Goal: Transaction & Acquisition: Purchase product/service

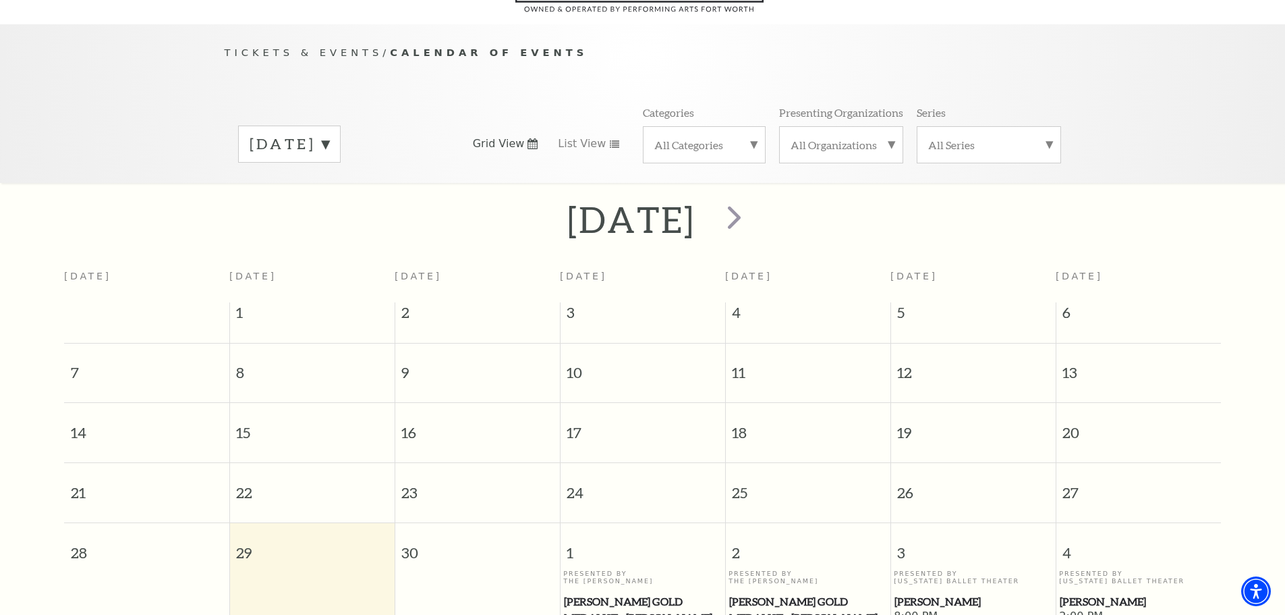
scroll to position [119, 0]
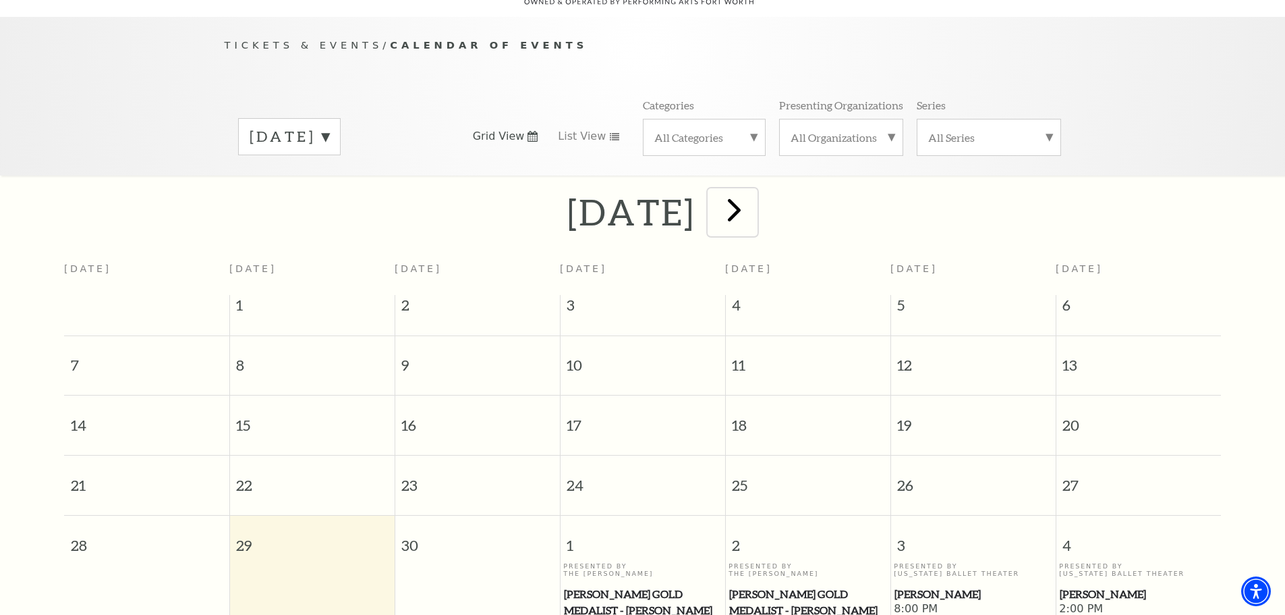
click at [754, 190] on span "next" at bounding box center [734, 209] width 38 height 38
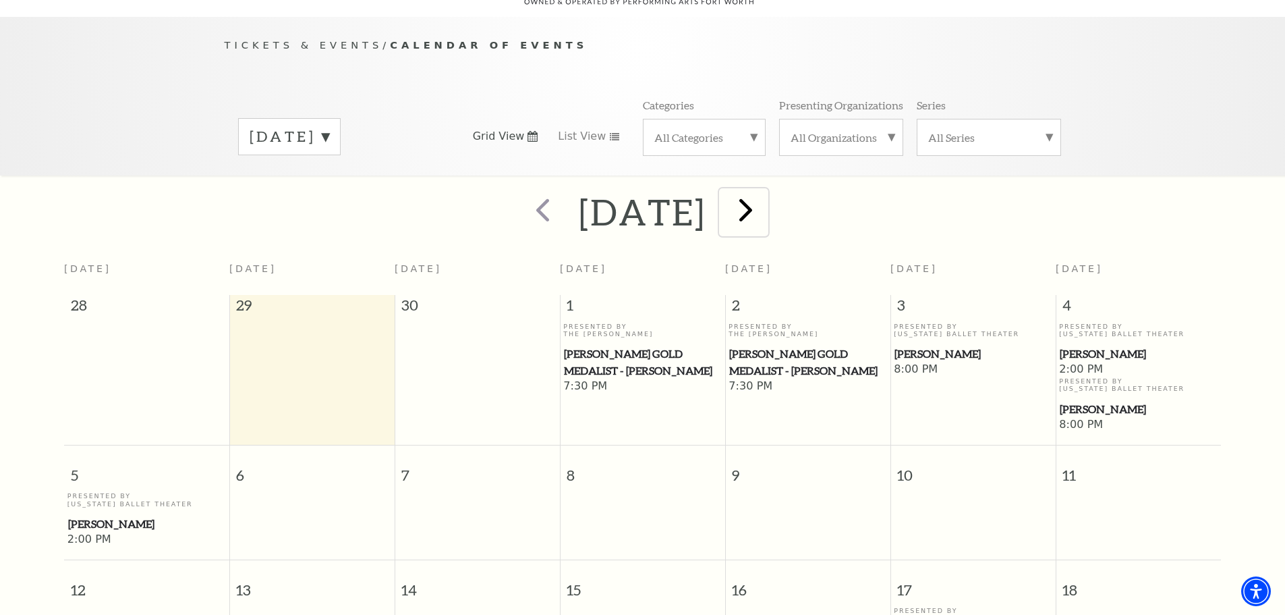
click at [765, 209] on span "next" at bounding box center [746, 209] width 38 height 38
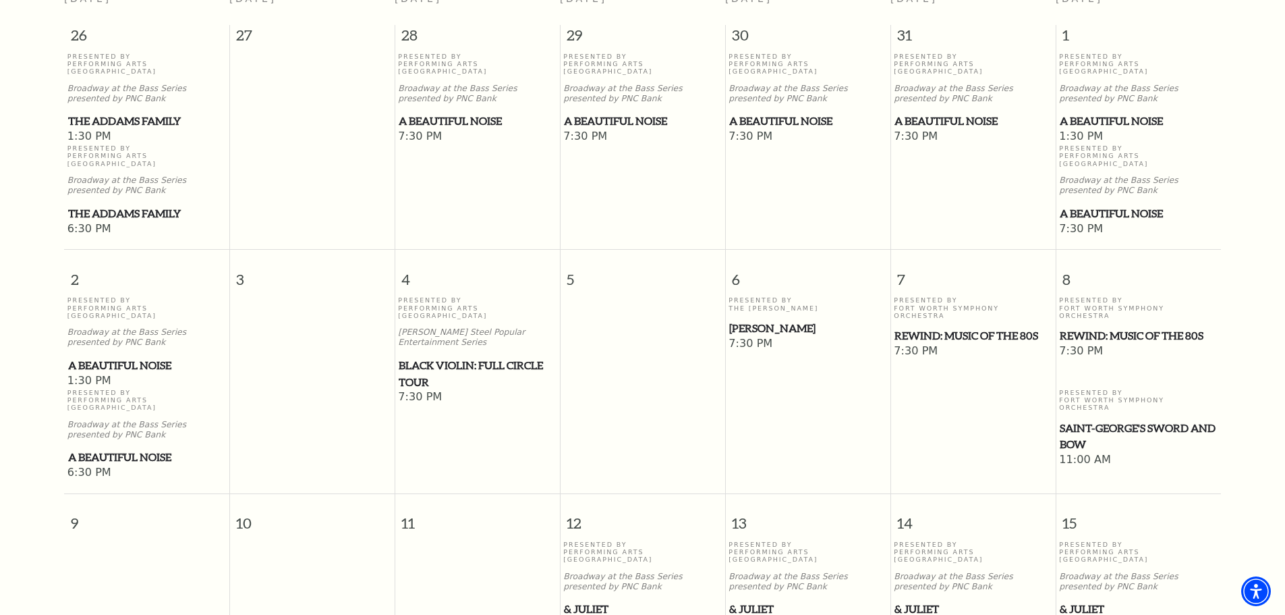
scroll to position [322, 0]
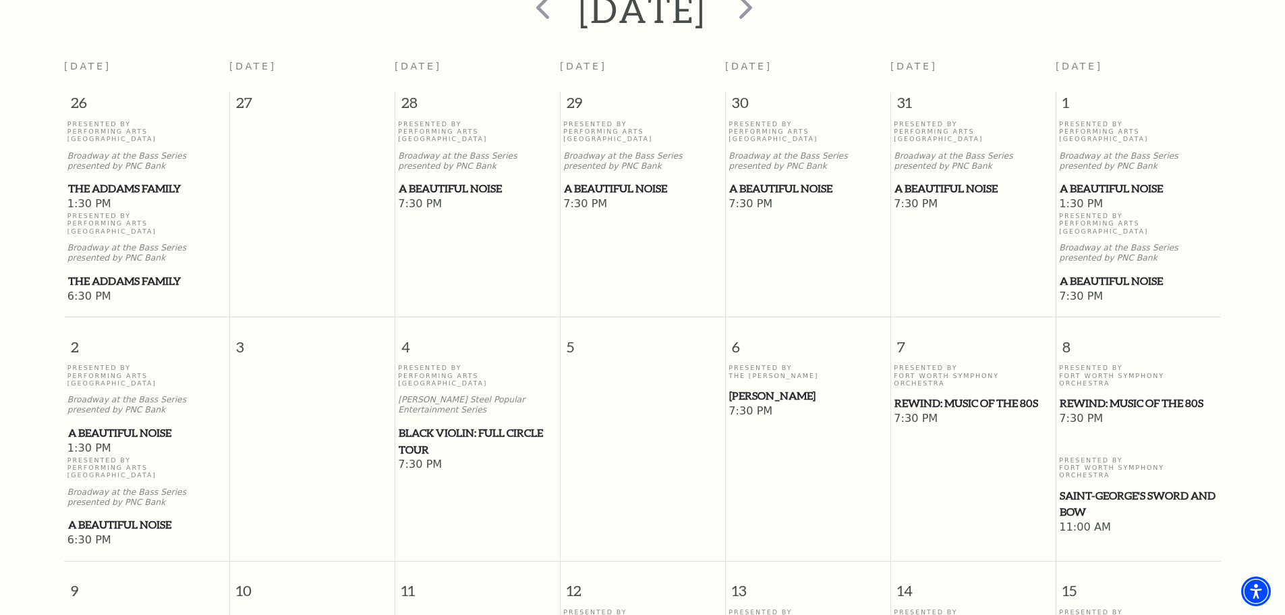
click at [431, 424] on span "Black Violin: Full Circle Tour" at bounding box center [477, 440] width 157 height 33
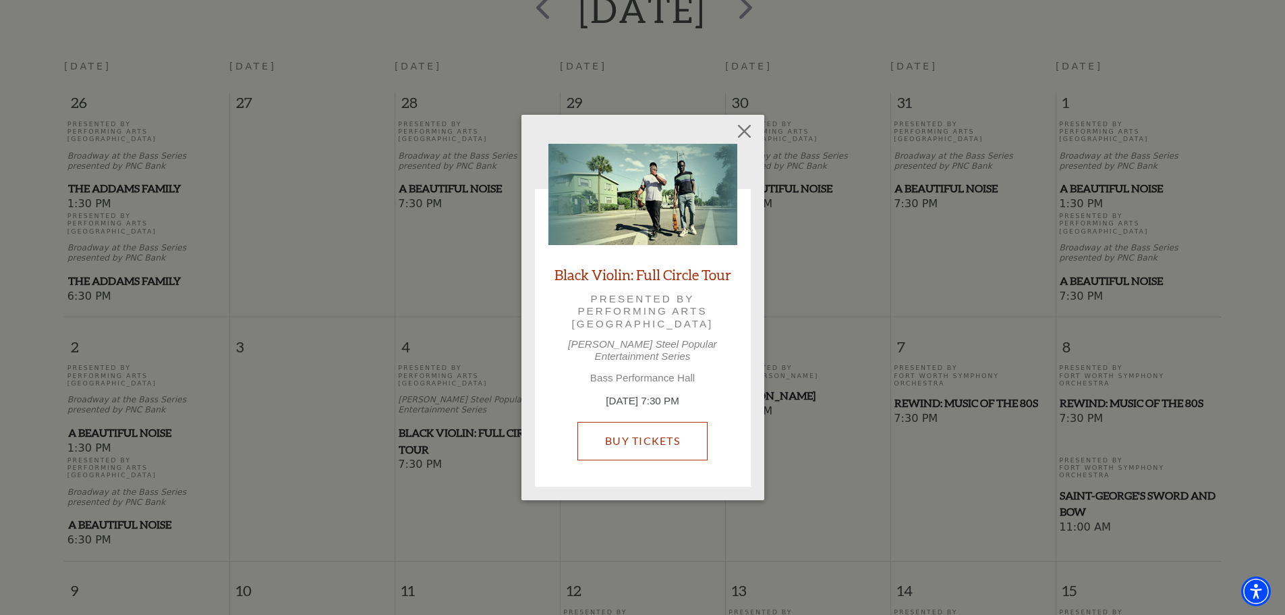
click at [624, 426] on link "Buy Tickets" at bounding box center [643, 441] width 130 height 38
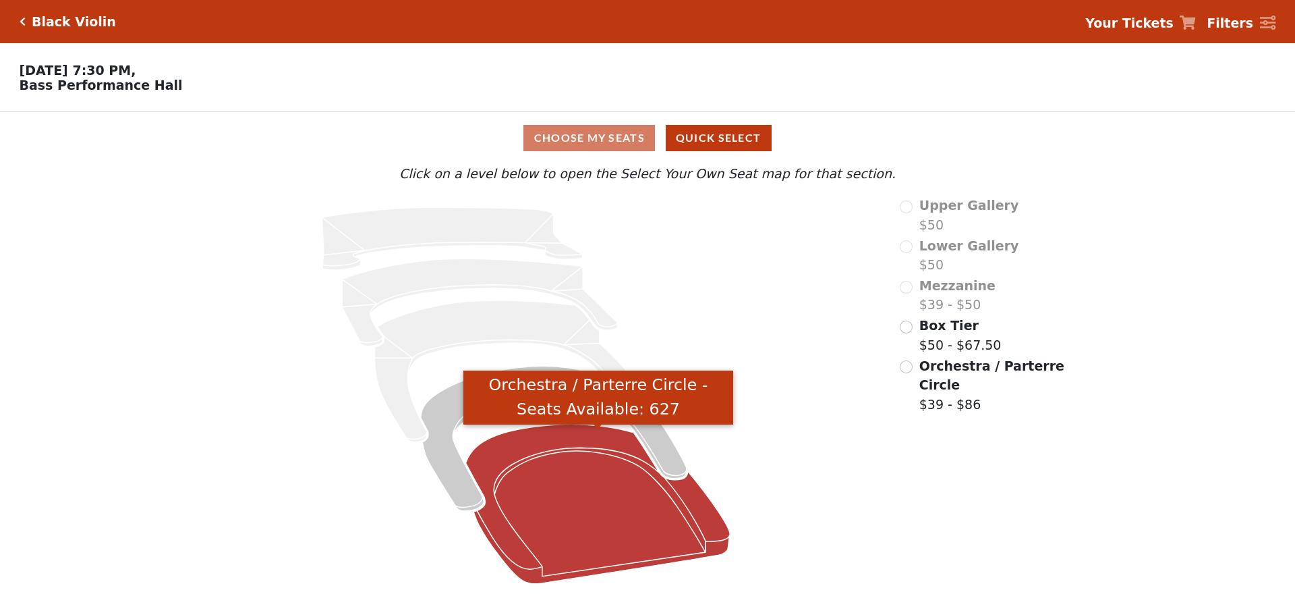
click at [529, 477] on icon "Orchestra / Parterre Circle - Seats Available: 627" at bounding box center [598, 503] width 264 height 159
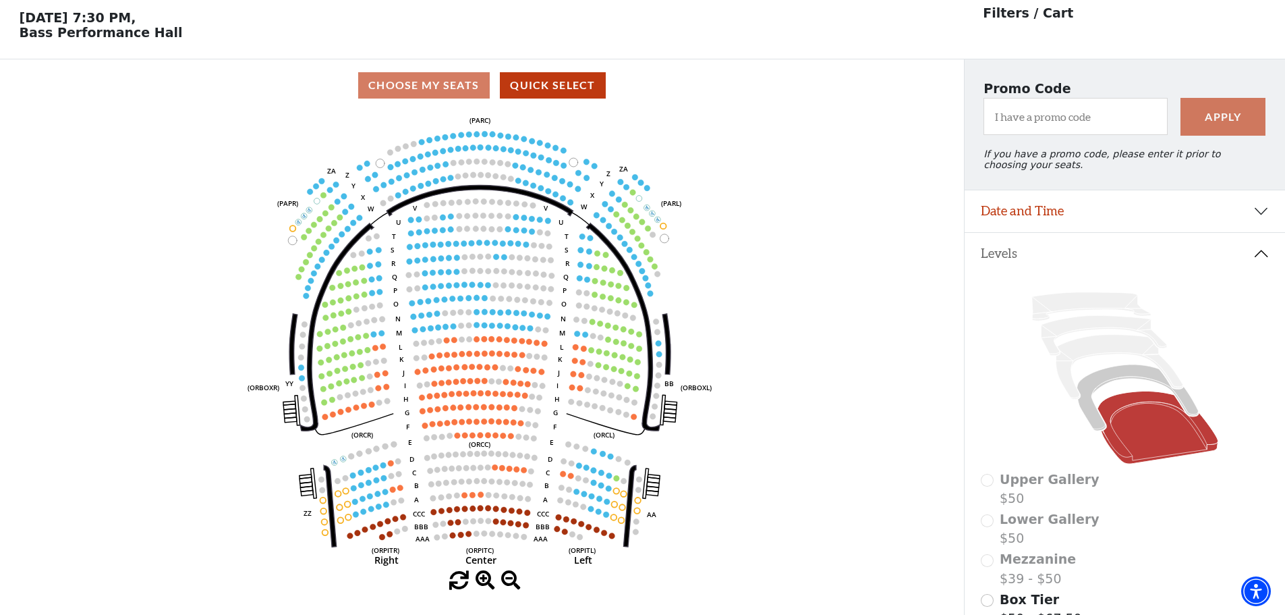
scroll to position [63, 0]
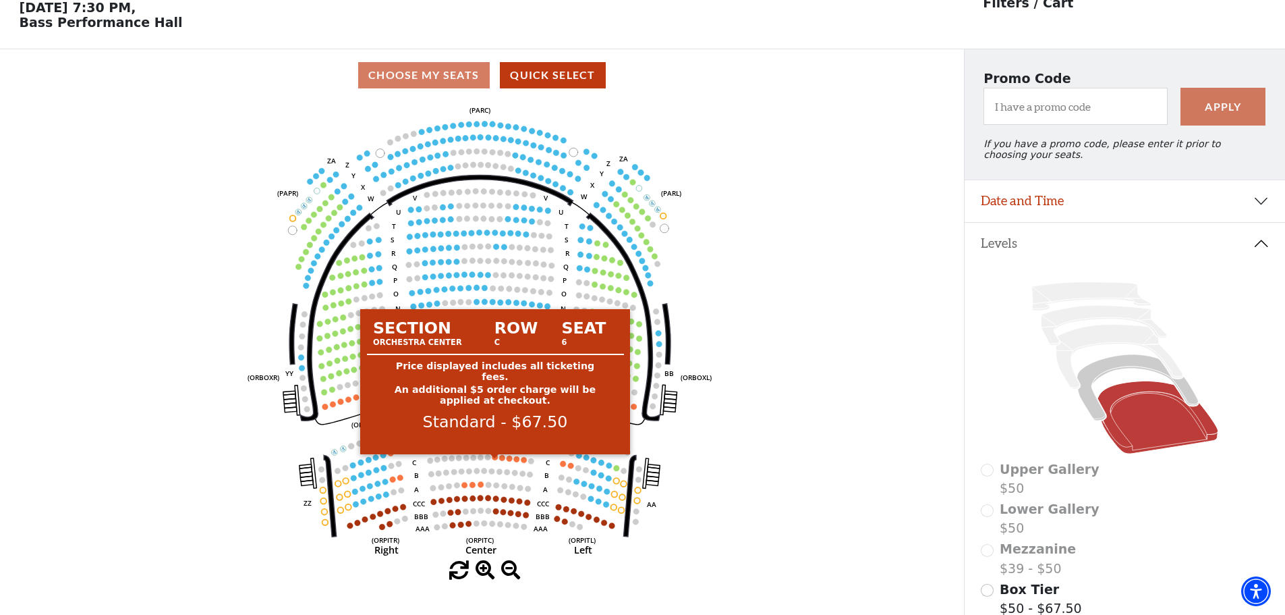
click at [494, 460] on circle at bounding box center [496, 457] width 6 height 6
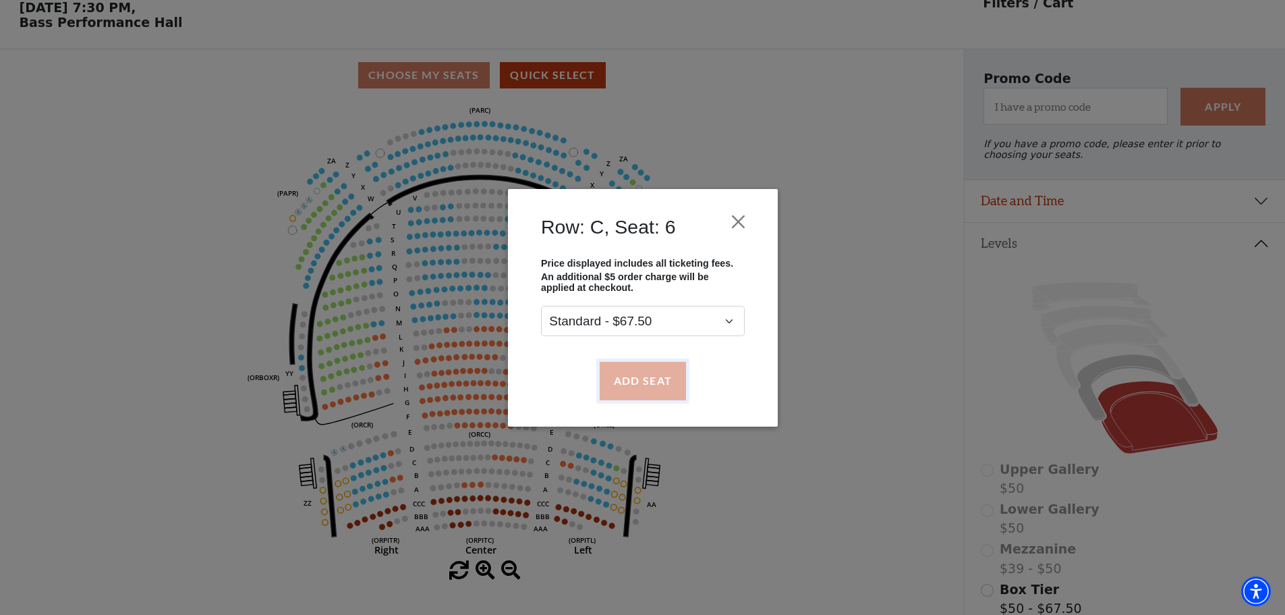
click at [635, 380] on button "Add Seat" at bounding box center [642, 381] width 86 height 38
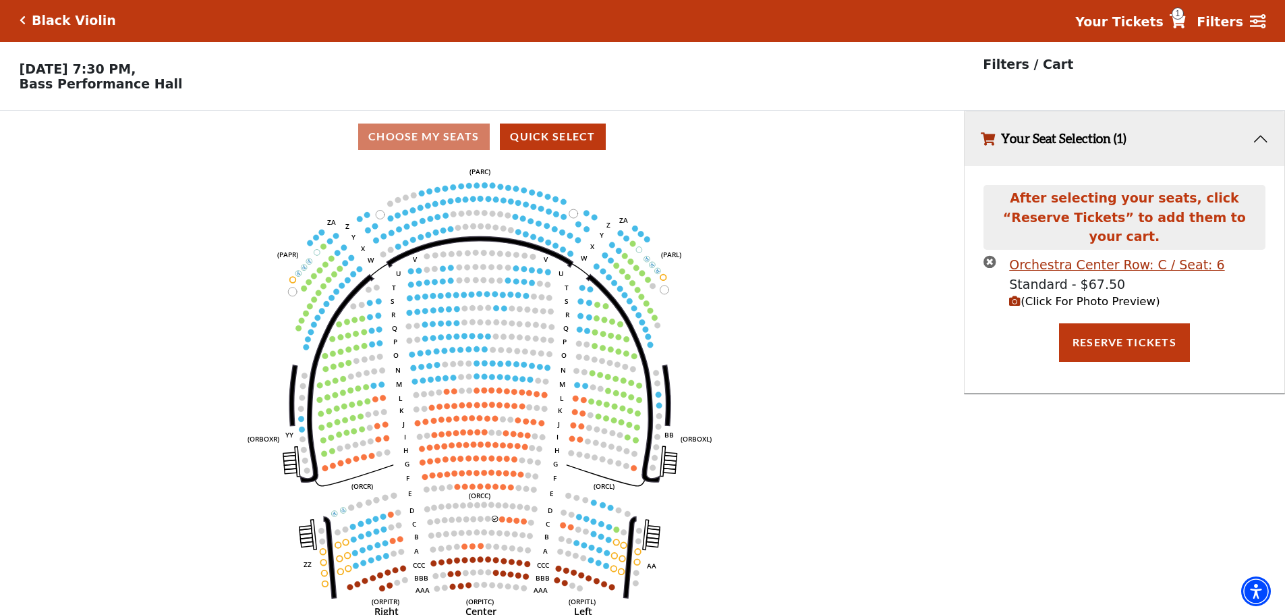
scroll to position [0, 0]
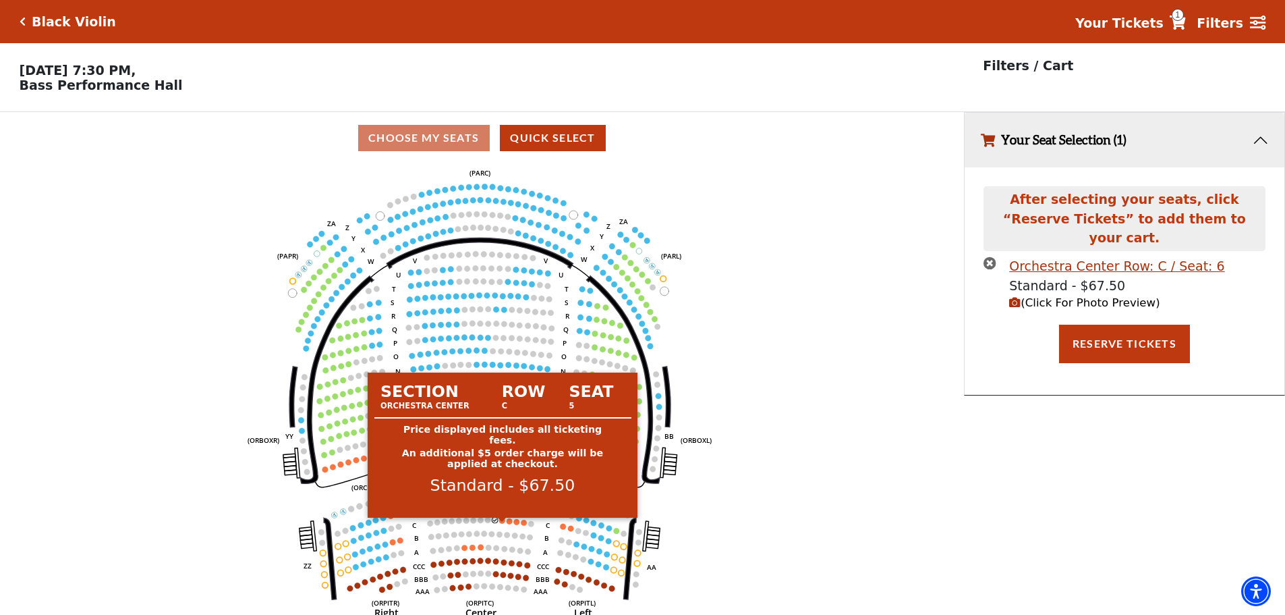
click at [503, 524] on circle at bounding box center [502, 520] width 6 height 6
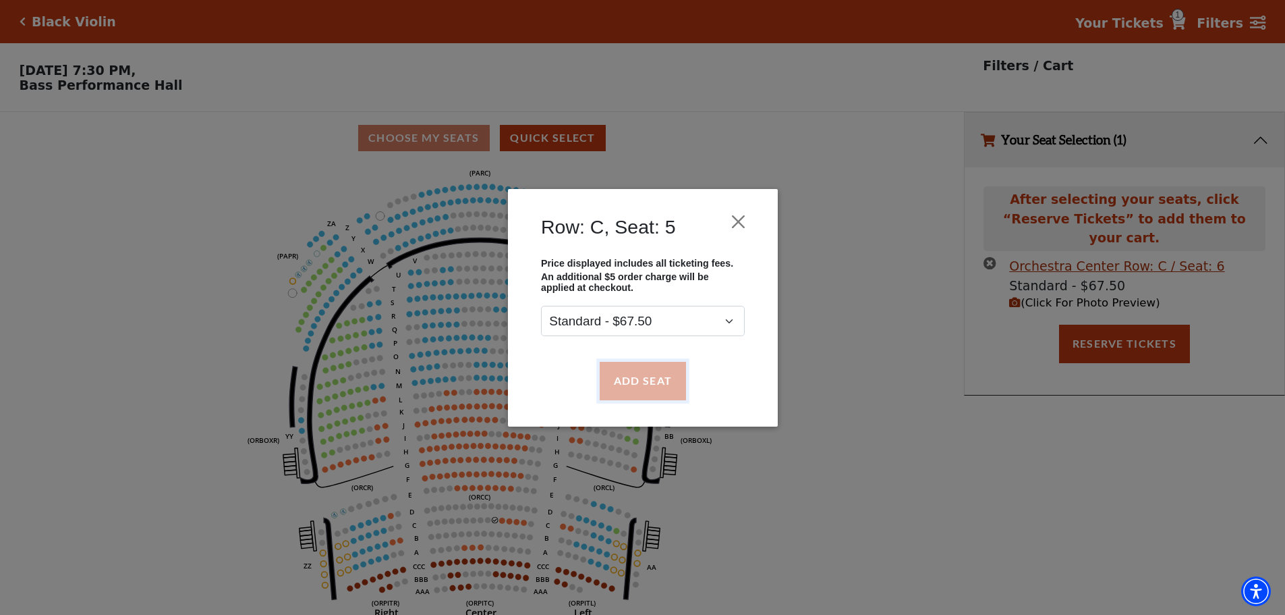
click at [625, 382] on button "Add Seat" at bounding box center [642, 381] width 86 height 38
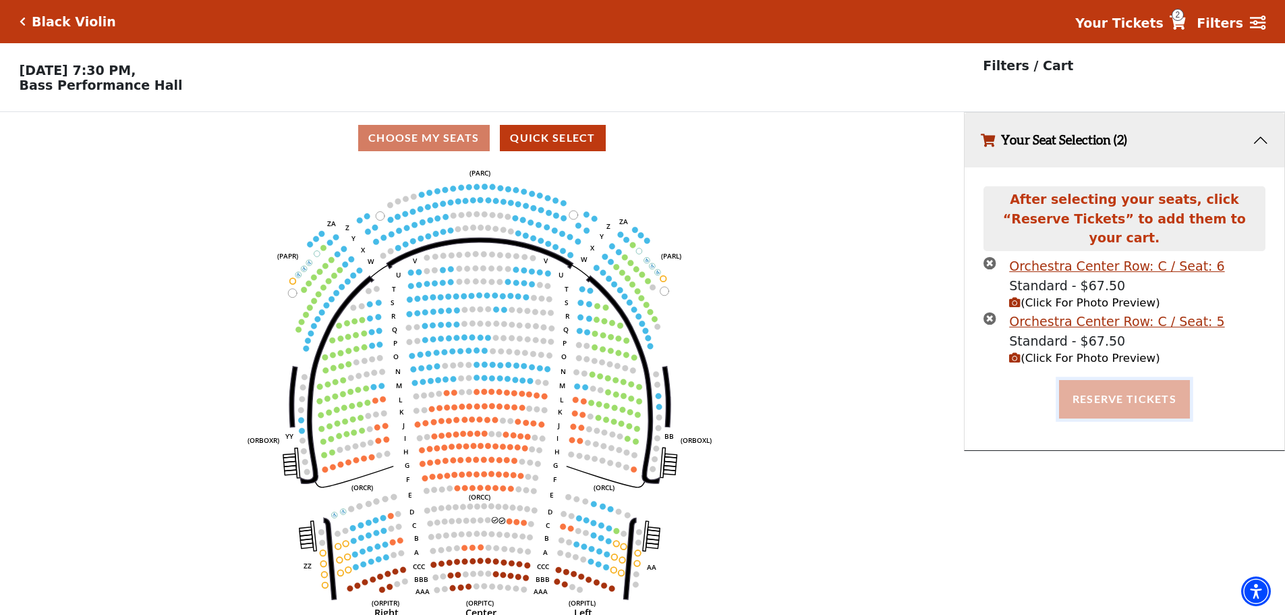
click at [1084, 387] on button "Reserve Tickets" at bounding box center [1124, 399] width 131 height 38
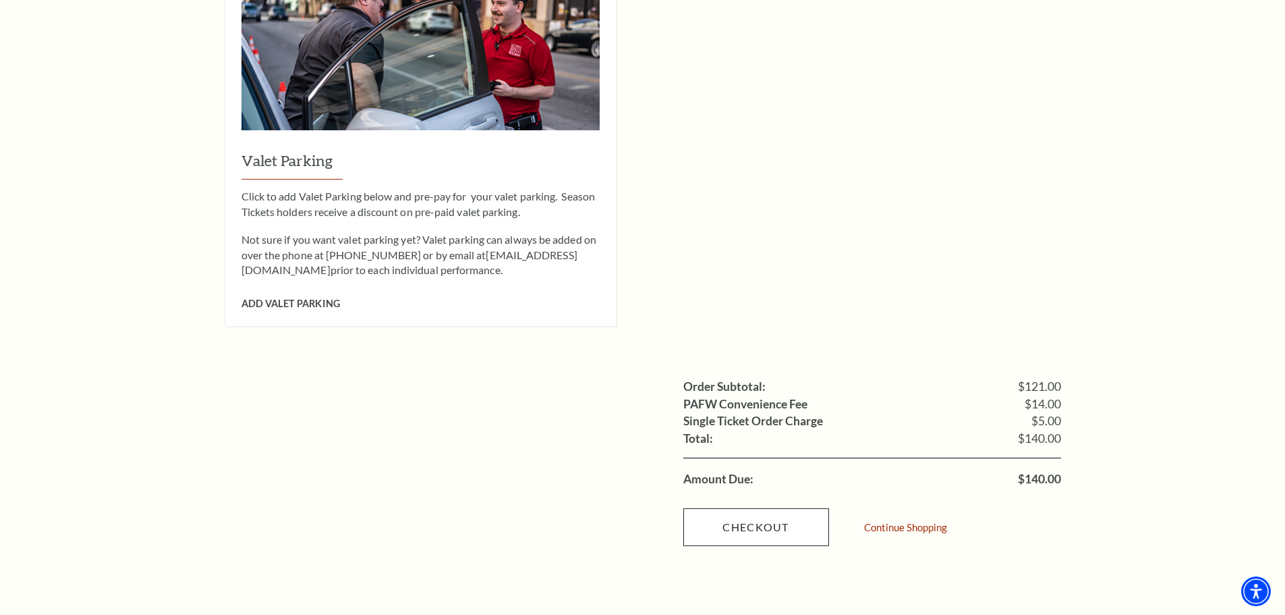
scroll to position [1080, 0]
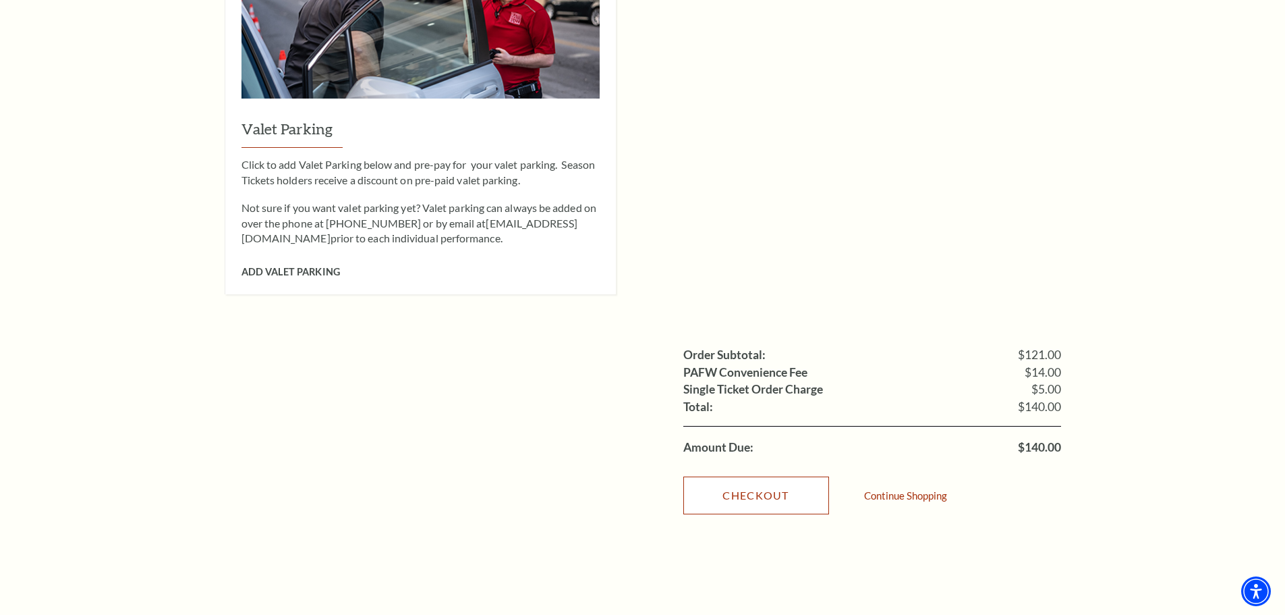
click at [773, 477] on link "Checkout" at bounding box center [756, 495] width 146 height 38
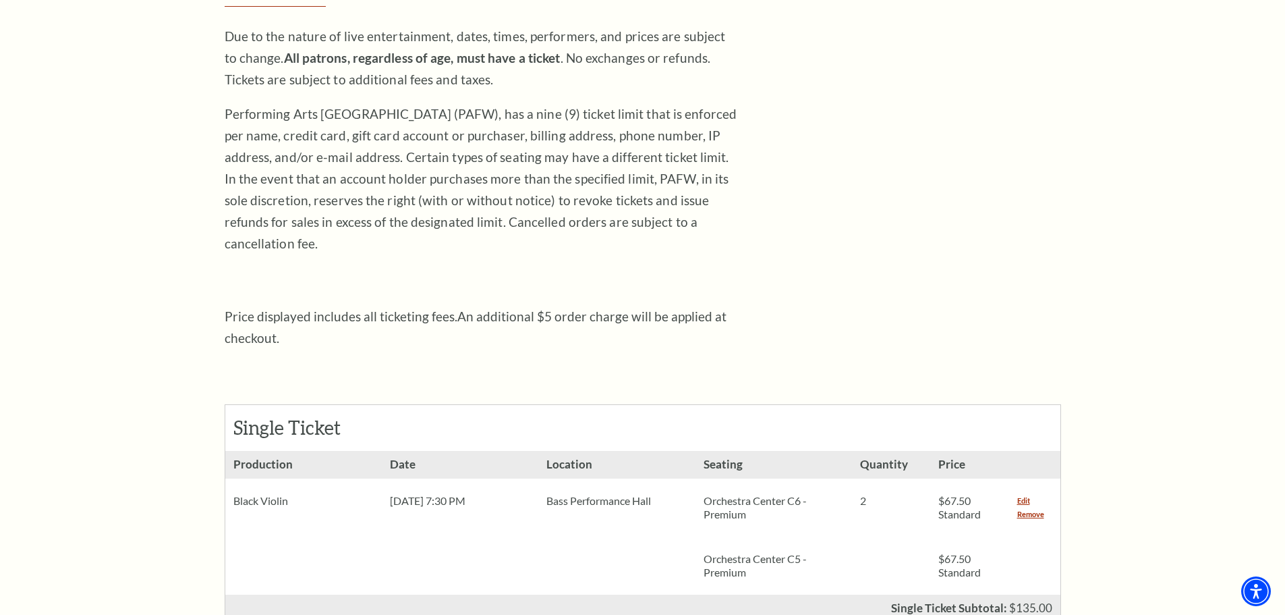
scroll to position [270, 0]
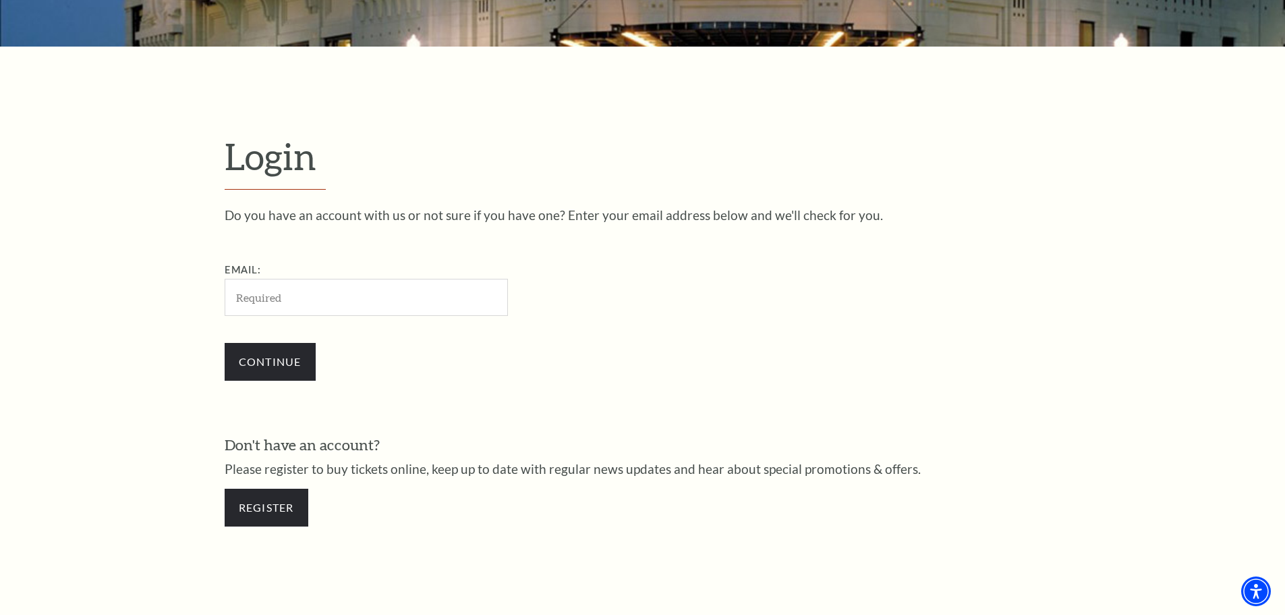
scroll to position [316, 0]
drag, startPoint x: 274, startPoint y: 312, endPoint x: 270, endPoint y: 327, distance: 15.4
click at [274, 314] on input "Email:" at bounding box center [366, 297] width 283 height 37
paste input "[EMAIL_ADDRESS][DOMAIN_NAME]"
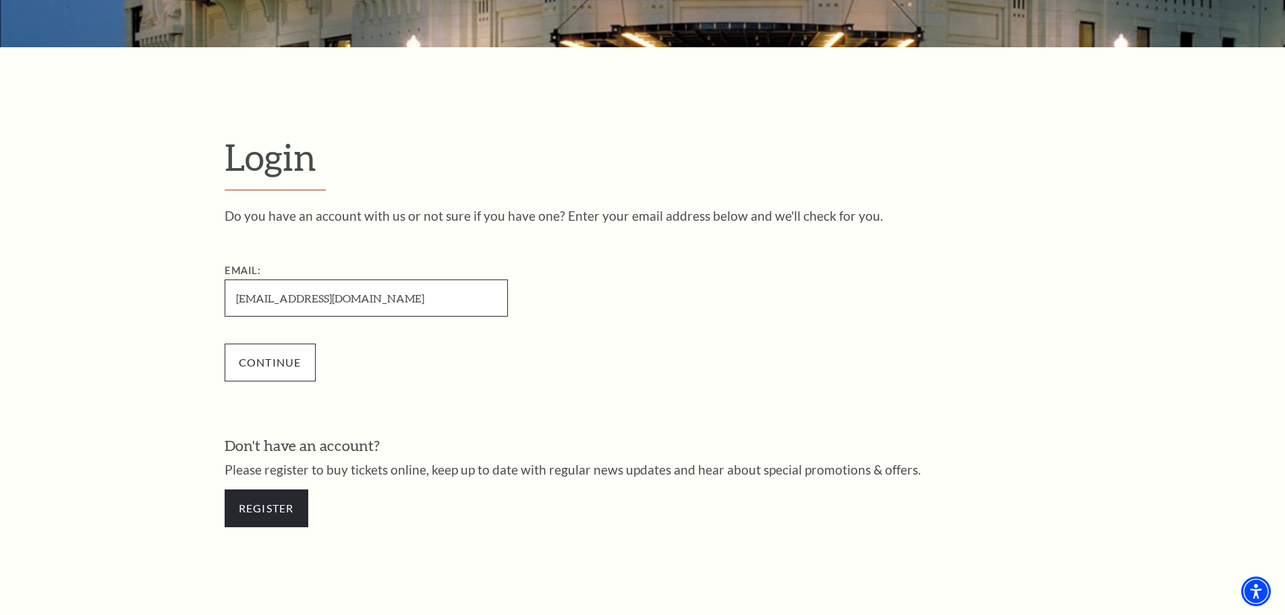
type input "marylawrence96sept@gmail.com"
click at [266, 362] on input "Continue" at bounding box center [270, 362] width 91 height 38
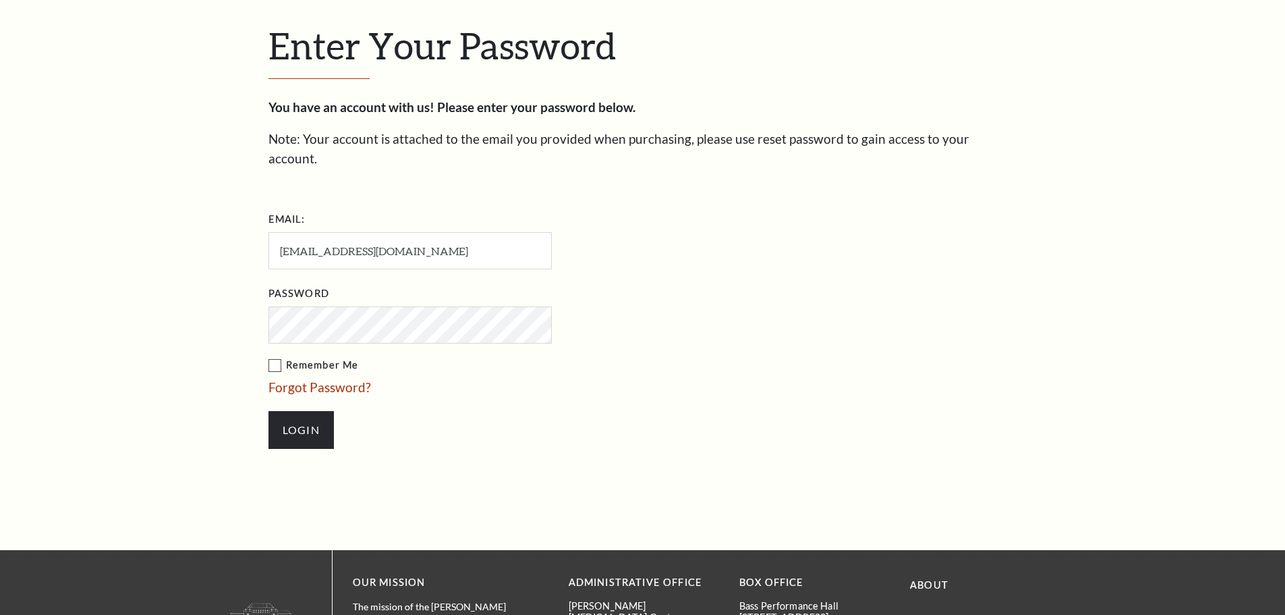
scroll to position [464, 0]
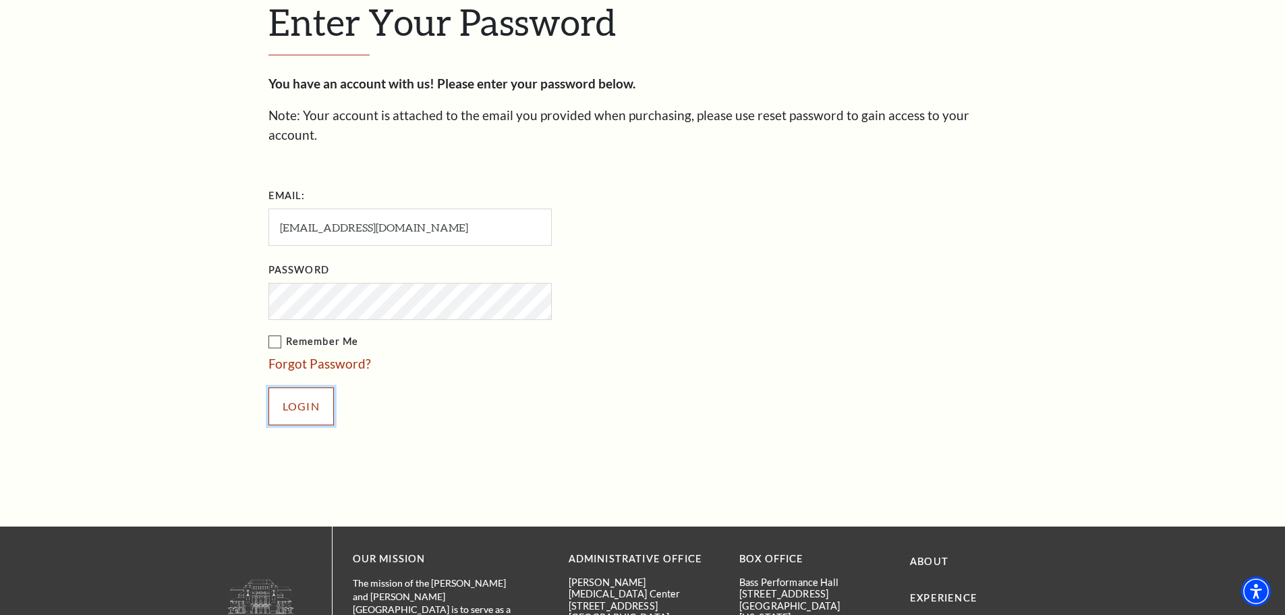
click at [291, 387] on input "Login" at bounding box center [301, 406] width 65 height 38
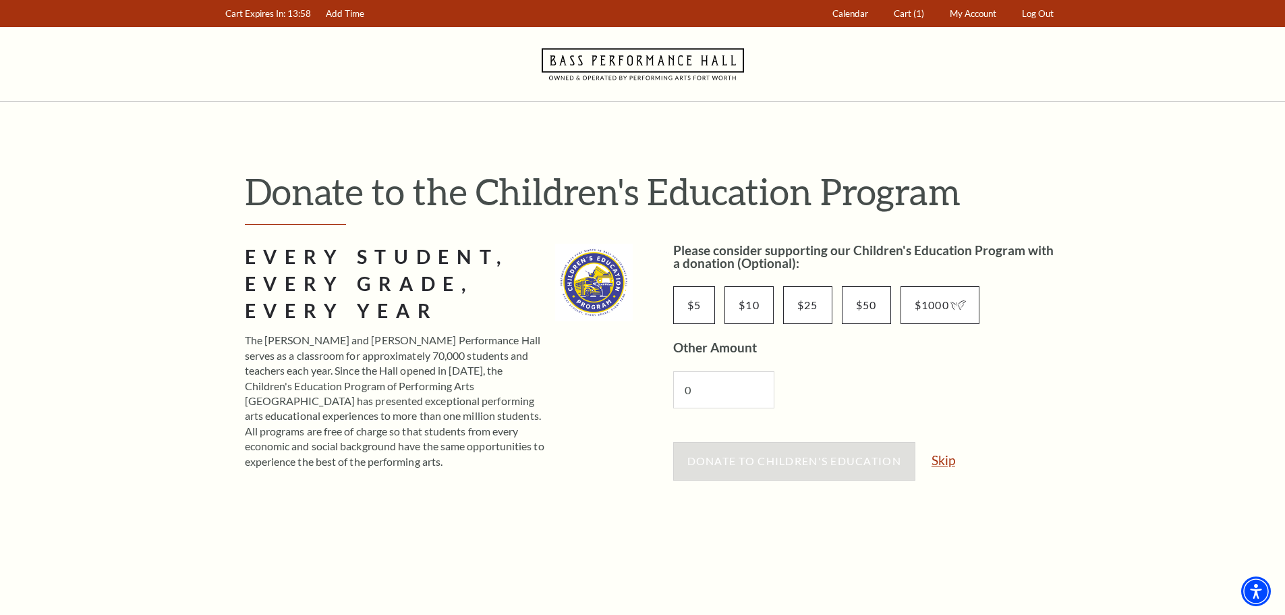
click at [951, 457] on link "Skip" at bounding box center [944, 459] width 24 height 13
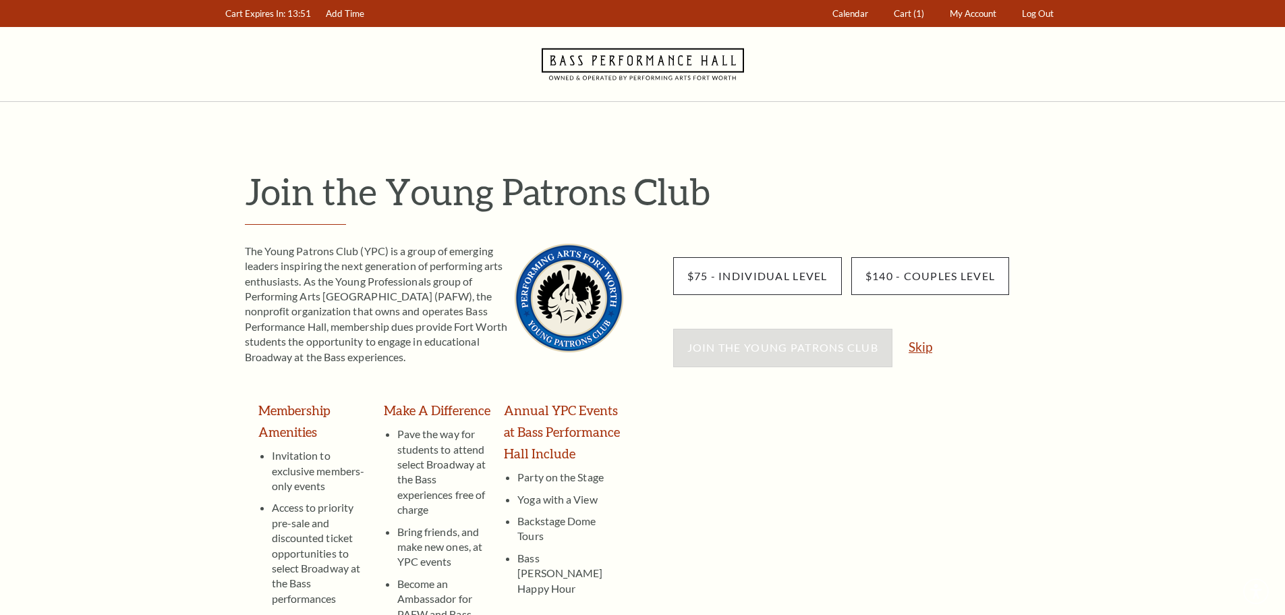
click at [917, 347] on link "Skip" at bounding box center [921, 346] width 24 height 13
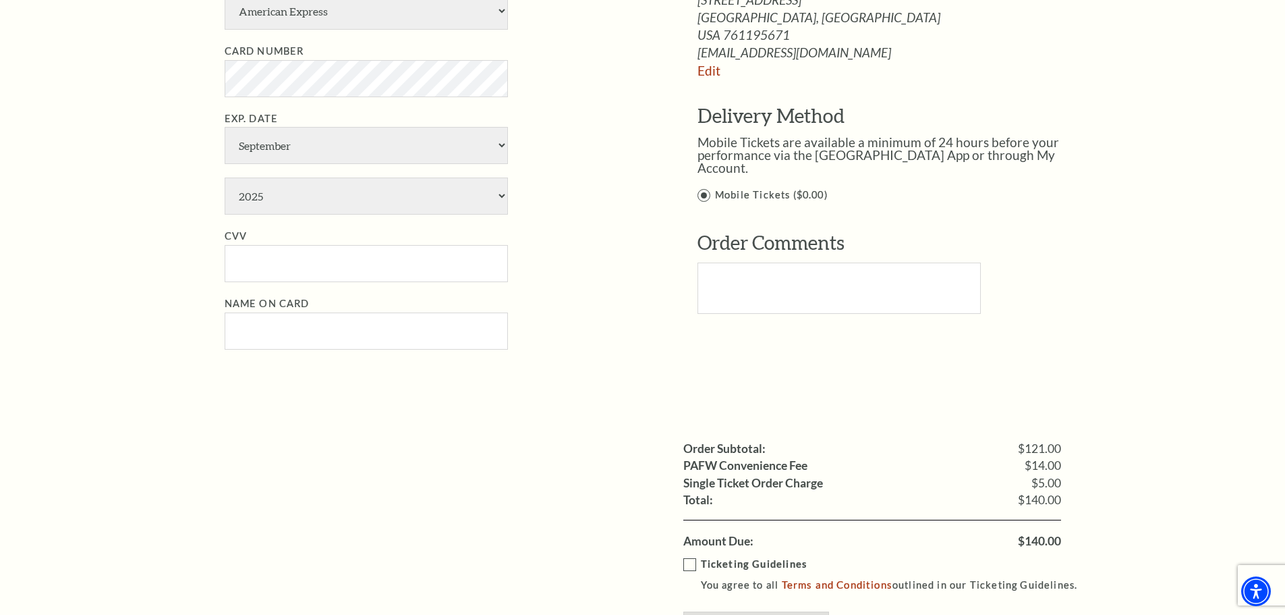
scroll to position [1012, 0]
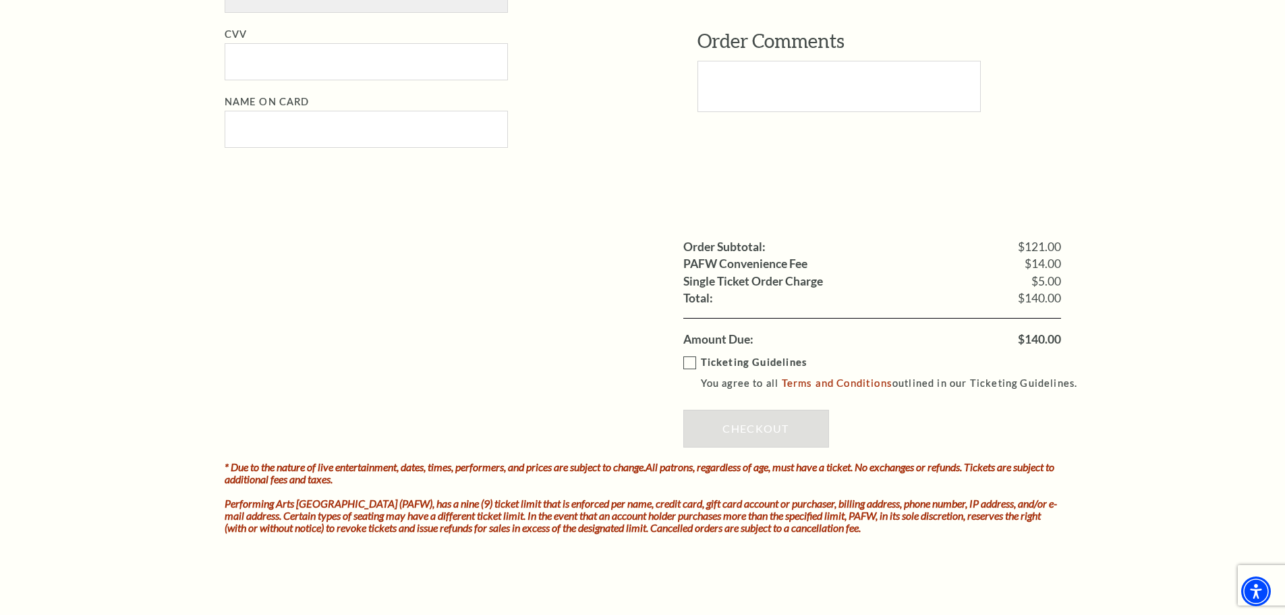
click at [693, 359] on label "Ticketing Guidelines You agree to all Terms and Conditions outlined in our Tick…" at bounding box center [886, 372] width 407 height 37
click at [0, 0] on input "Ticketing Guidelines You agree to all Terms and Conditions outlined in our Tick…" at bounding box center [0, 0] width 0 height 0
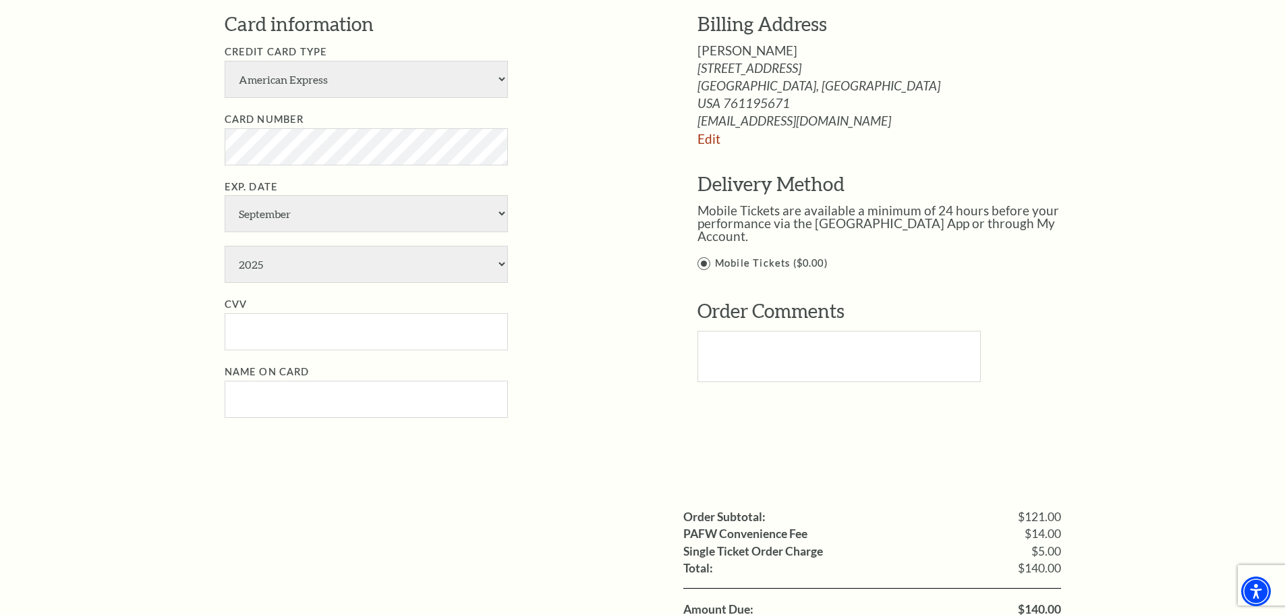
scroll to position [540, 0]
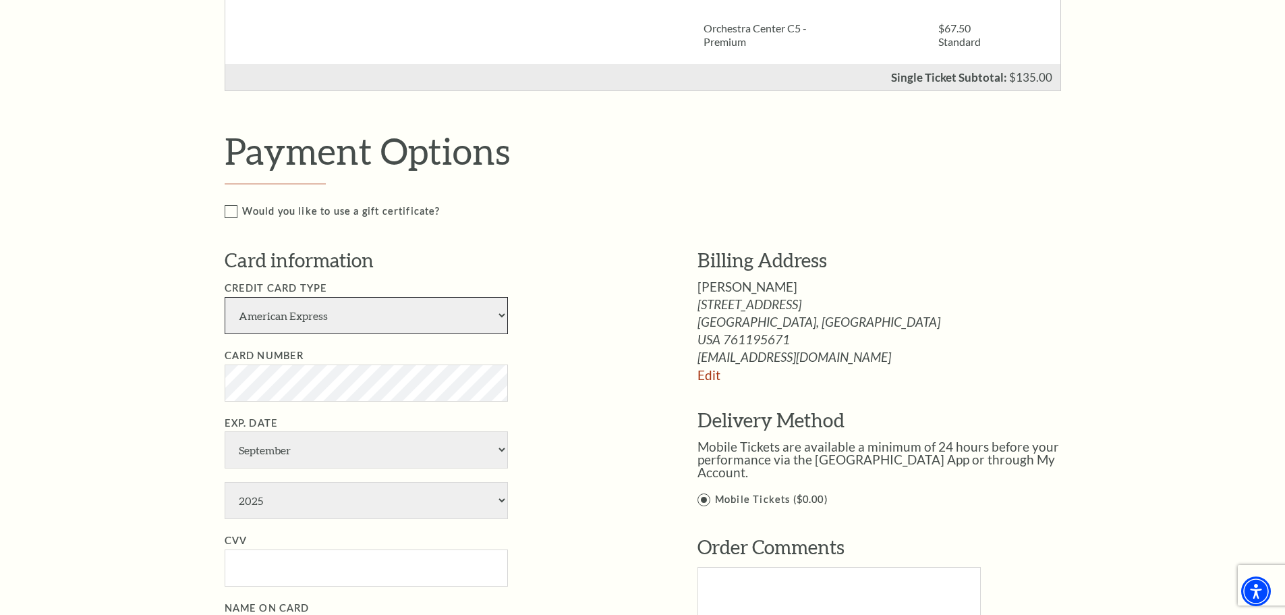
click at [333, 285] on form "Card information Credit Card Type American Express Visa Master Card Discover Ca…" at bounding box center [441, 451] width 432 height 408
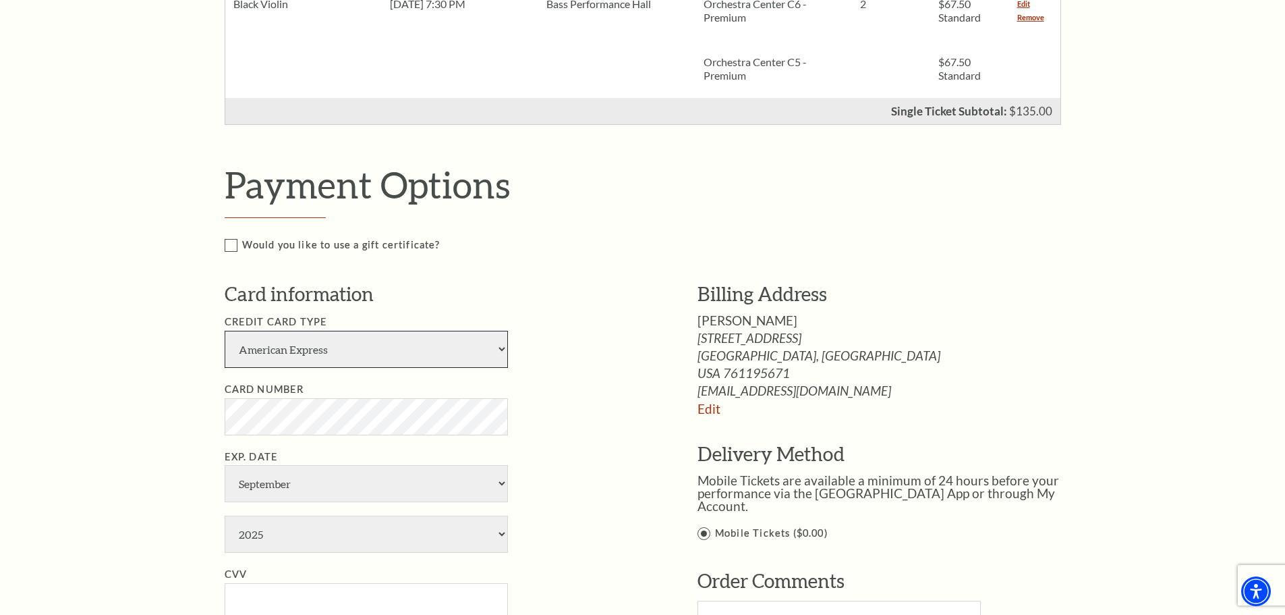
drag, startPoint x: 281, startPoint y: 339, endPoint x: 277, endPoint y: 357, distance: 18.0
click at [281, 341] on select "American Express Visa Master Card Discover" at bounding box center [366, 349] width 283 height 37
select select "24"
click at [225, 331] on select "American Express Visa Master Card Discover" at bounding box center [366, 349] width 283 height 37
click at [272, 491] on select "January February March April May June July August September October November De…" at bounding box center [366, 483] width 283 height 37
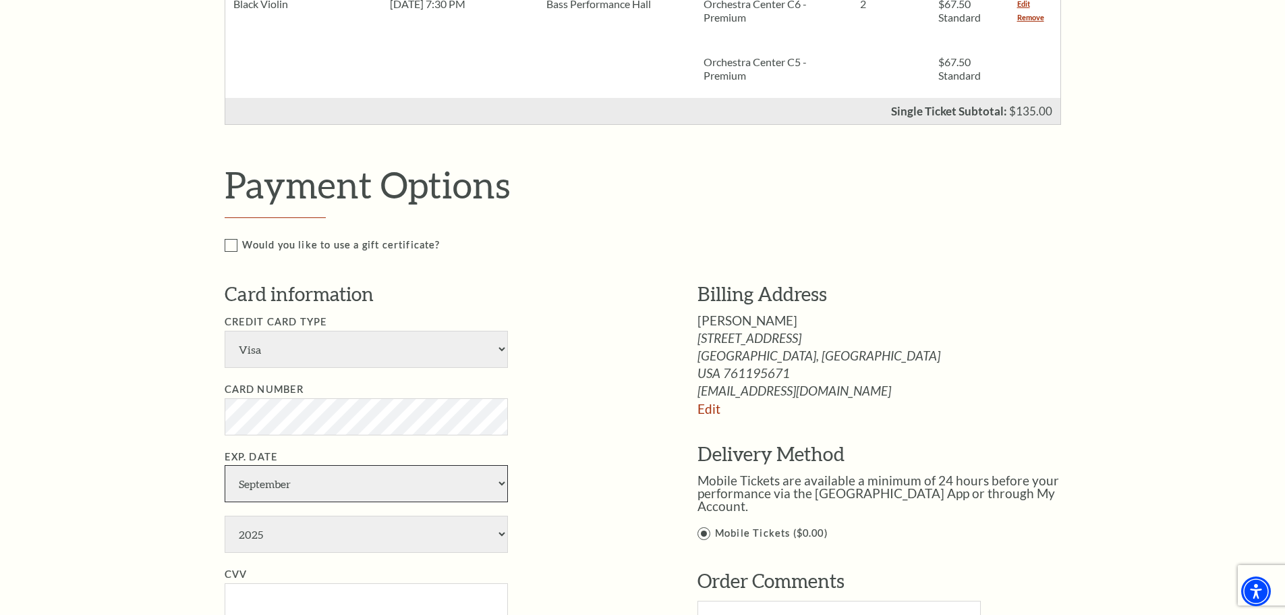
select select "10"
click at [225, 465] on select "January February March April May June July August September October November De…" at bounding box center [366, 483] width 283 height 37
click at [268, 538] on select "2025 2026 2027 2028 2029 2030 2031 2032 2033 2034" at bounding box center [366, 533] width 283 height 37
select select "2031"
click at [225, 515] on select "2025 2026 2027 2028 2029 2030 2031 2032 2033 2034" at bounding box center [366, 533] width 283 height 37
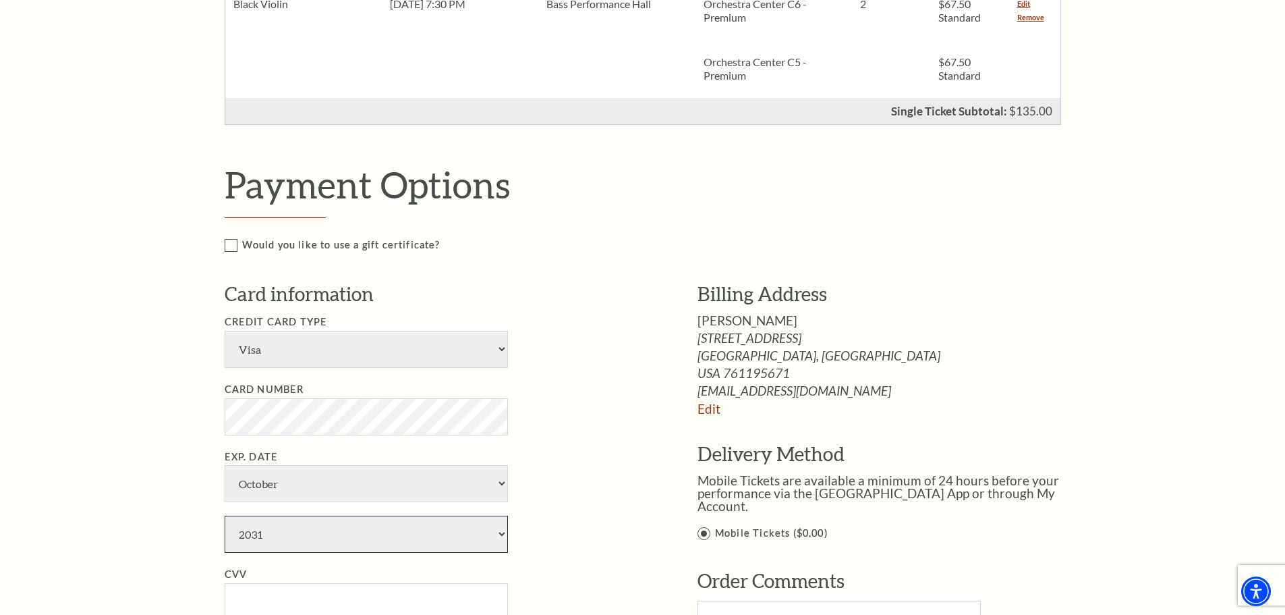
scroll to position [540, 0]
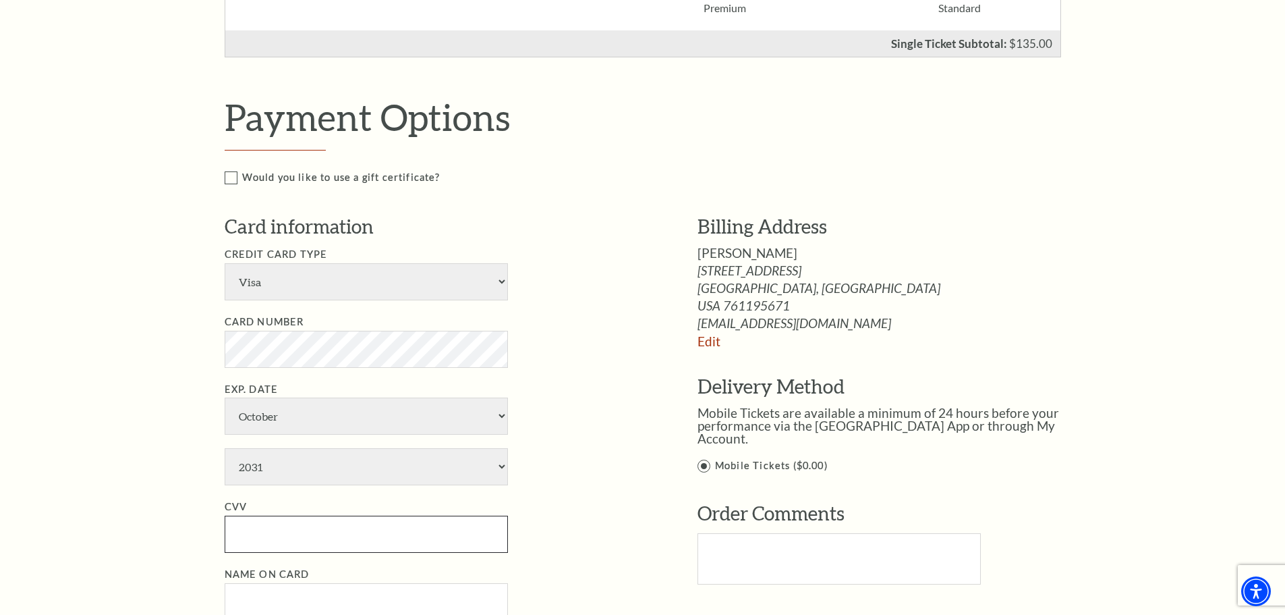
click at [274, 524] on input "CVV" at bounding box center [366, 533] width 283 height 37
type input "611"
click at [169, 451] on div "Notice × Tickets cannot be removed during a Ticket Exchange. Choose Start Over …" at bounding box center [642, 328] width 1285 height 1532
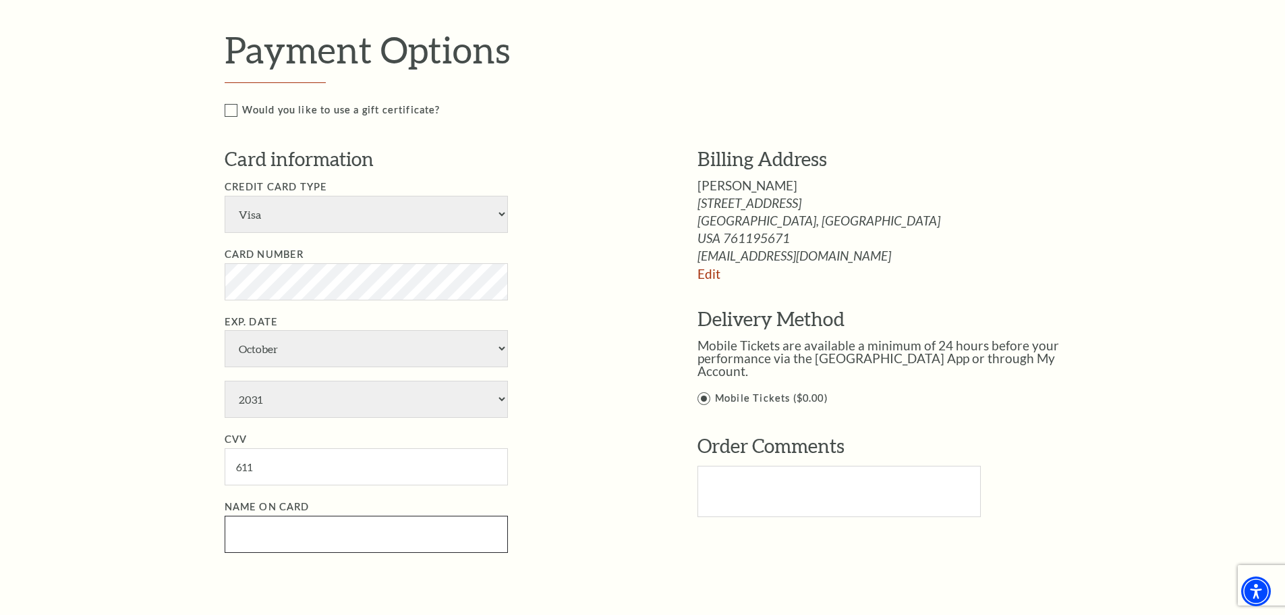
click at [265, 528] on input "Name on Card" at bounding box center [366, 533] width 283 height 37
paste input "Mary Lawrence"
type input "Mary Lawrence"
click at [131, 491] on div "Notice × Tickets cannot be removed during a Ticket Exchange. Choose Start Over …" at bounding box center [642, 261] width 1285 height 1532
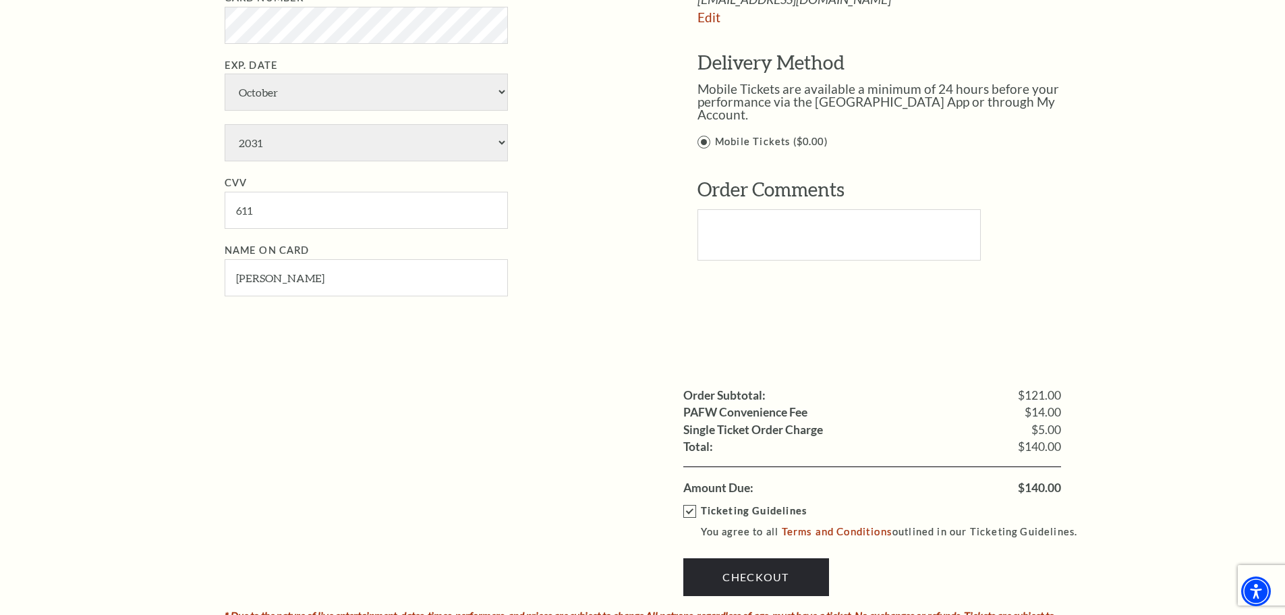
scroll to position [877, 0]
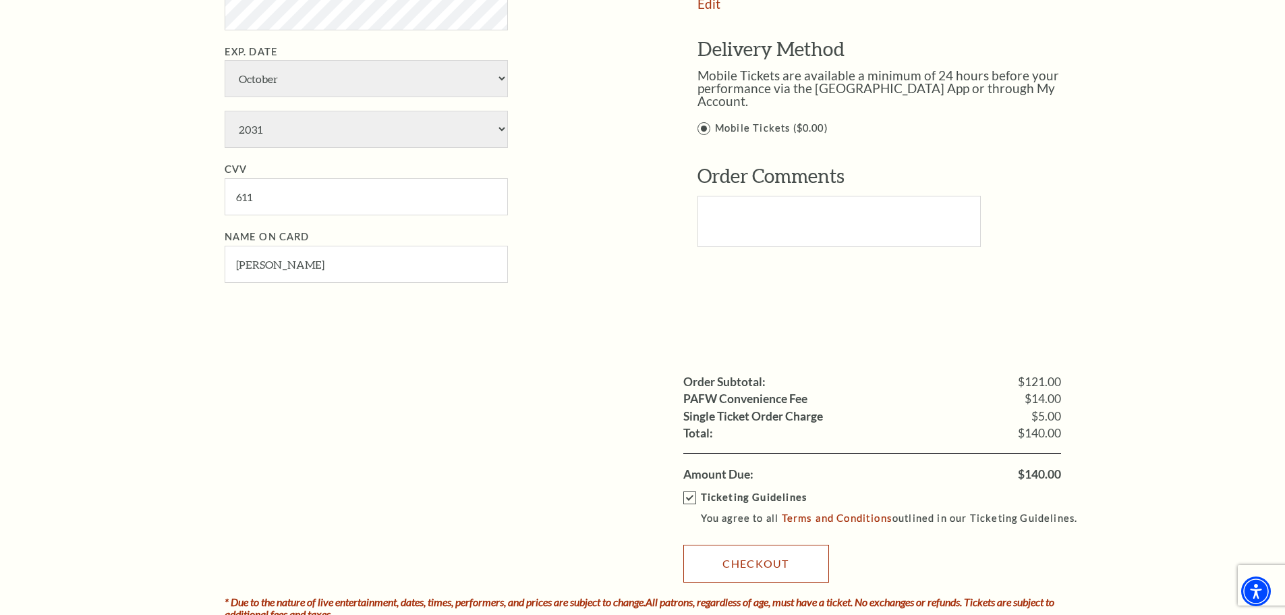
click at [741, 567] on link "Checkout" at bounding box center [756, 563] width 146 height 38
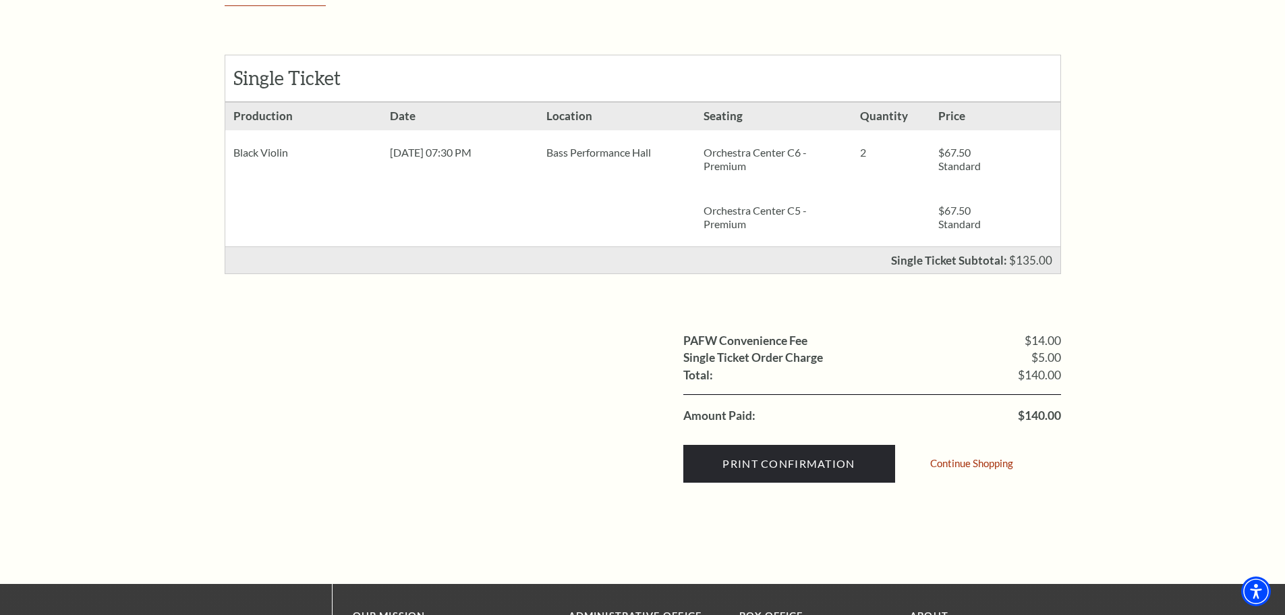
scroll to position [337, 0]
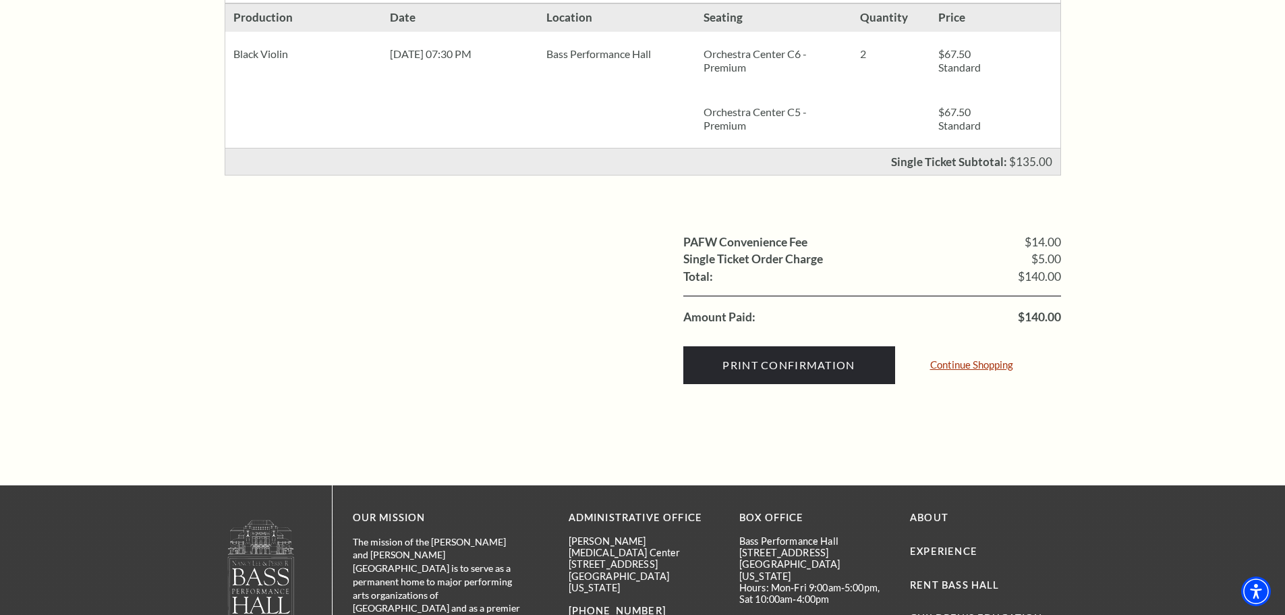
click at [948, 363] on link "Continue Shopping" at bounding box center [971, 365] width 83 height 10
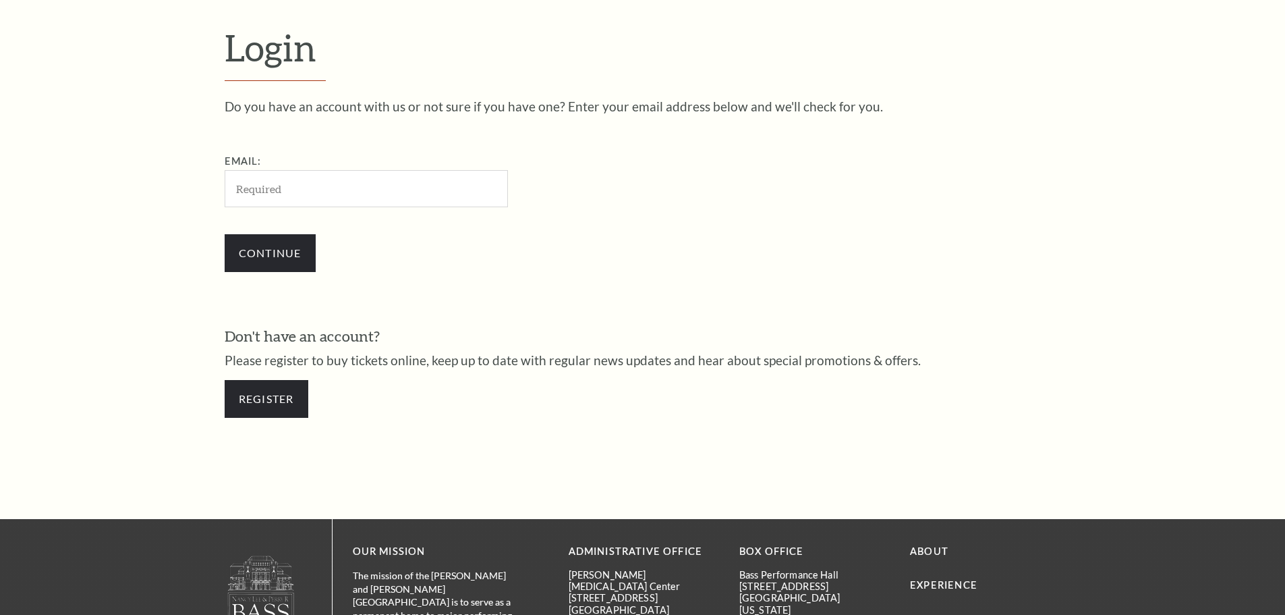
scroll to position [451, 0]
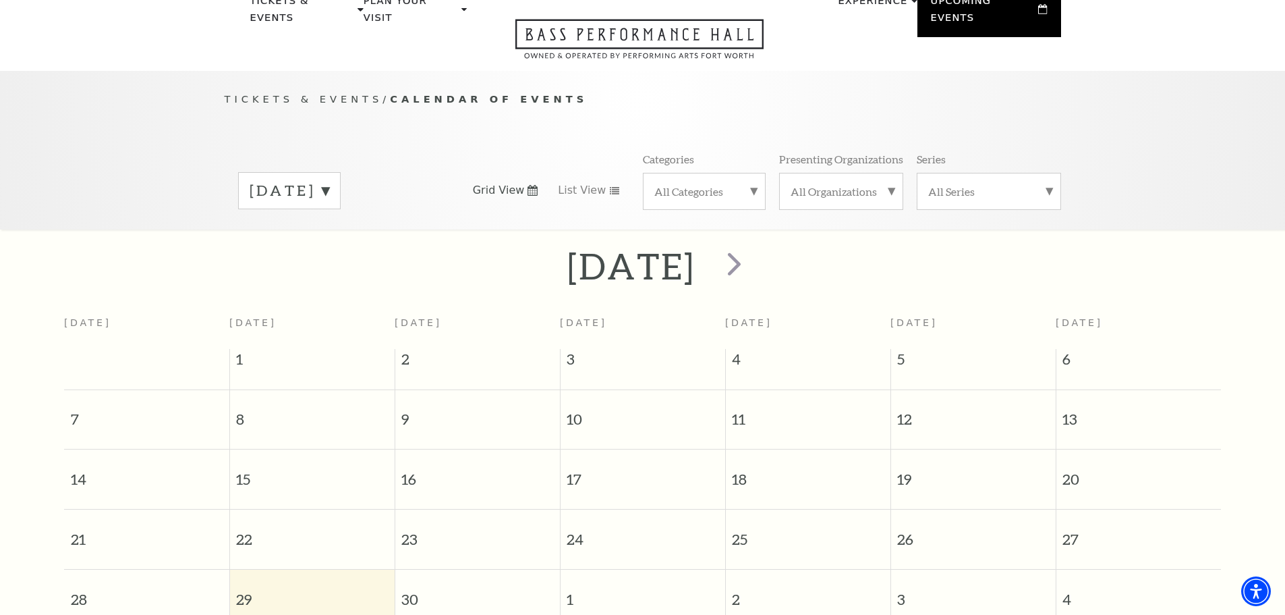
scroll to position [119, 0]
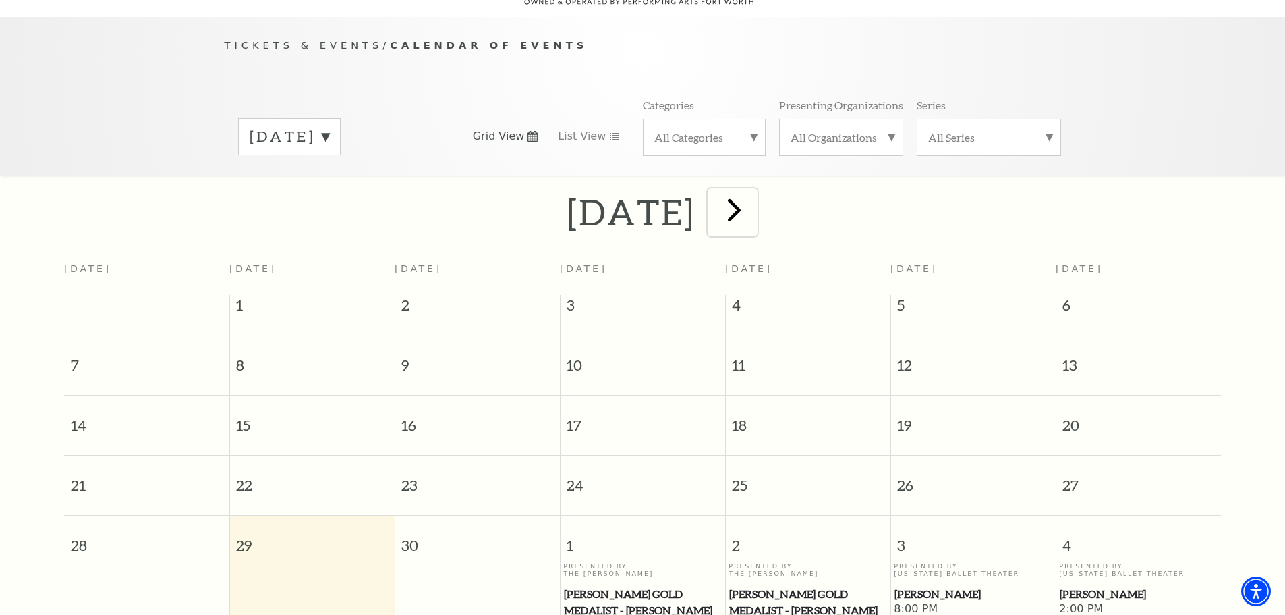
click at [754, 198] on span "next" at bounding box center [734, 209] width 38 height 38
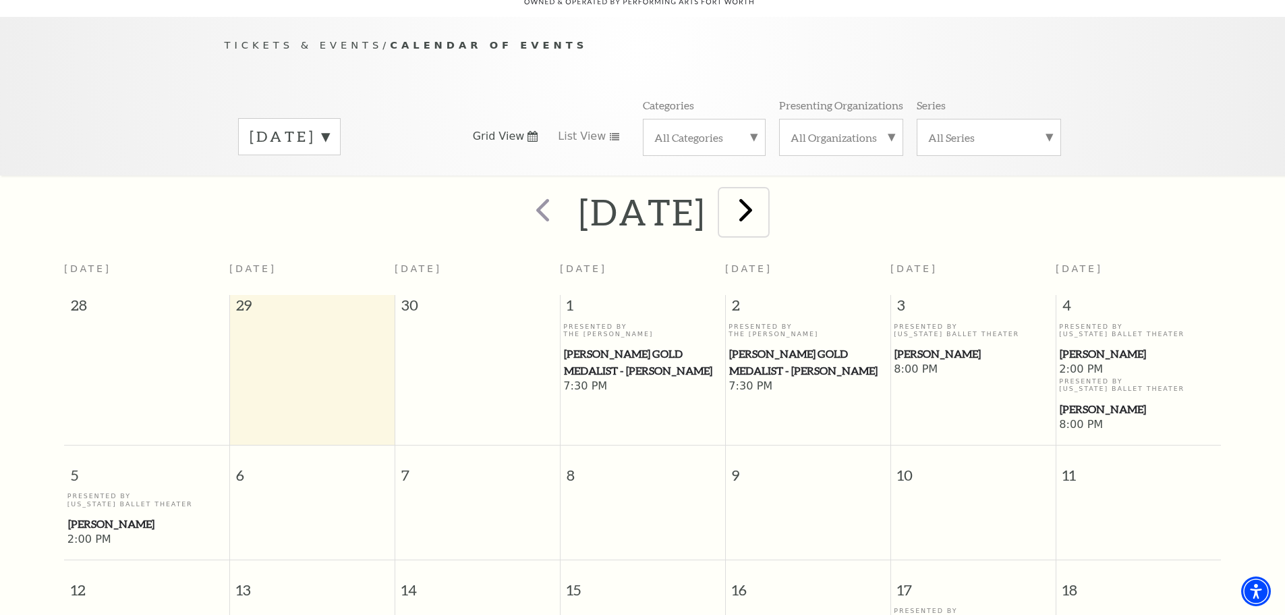
click at [765, 198] on span "next" at bounding box center [746, 209] width 38 height 38
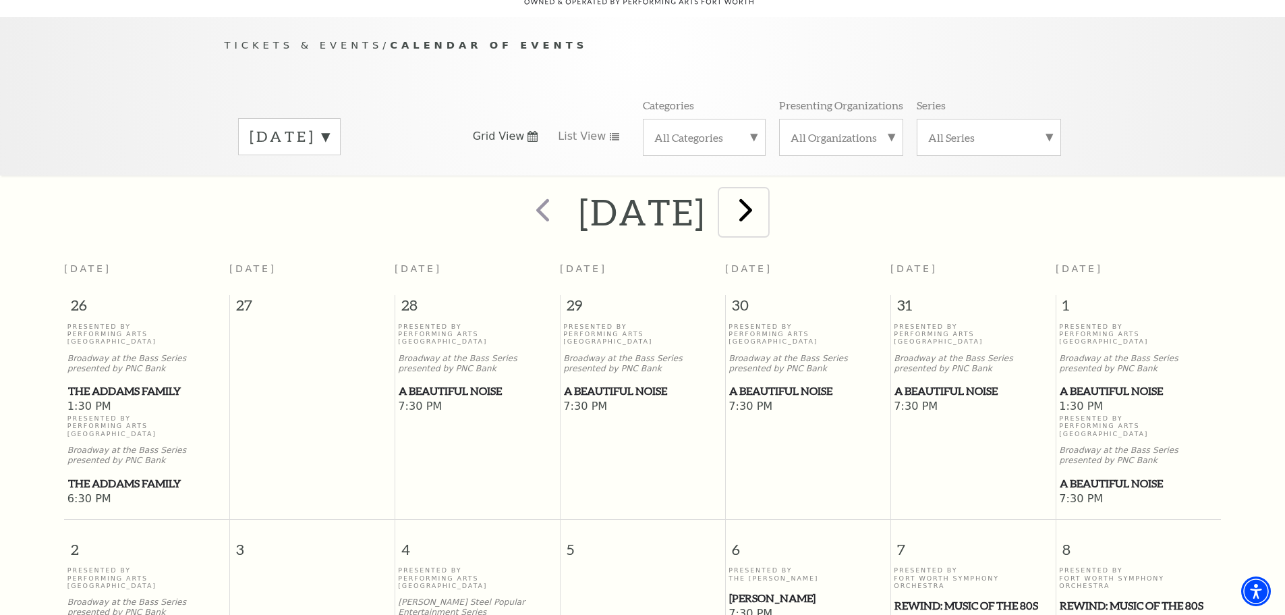
click at [765, 198] on span "next" at bounding box center [746, 209] width 38 height 38
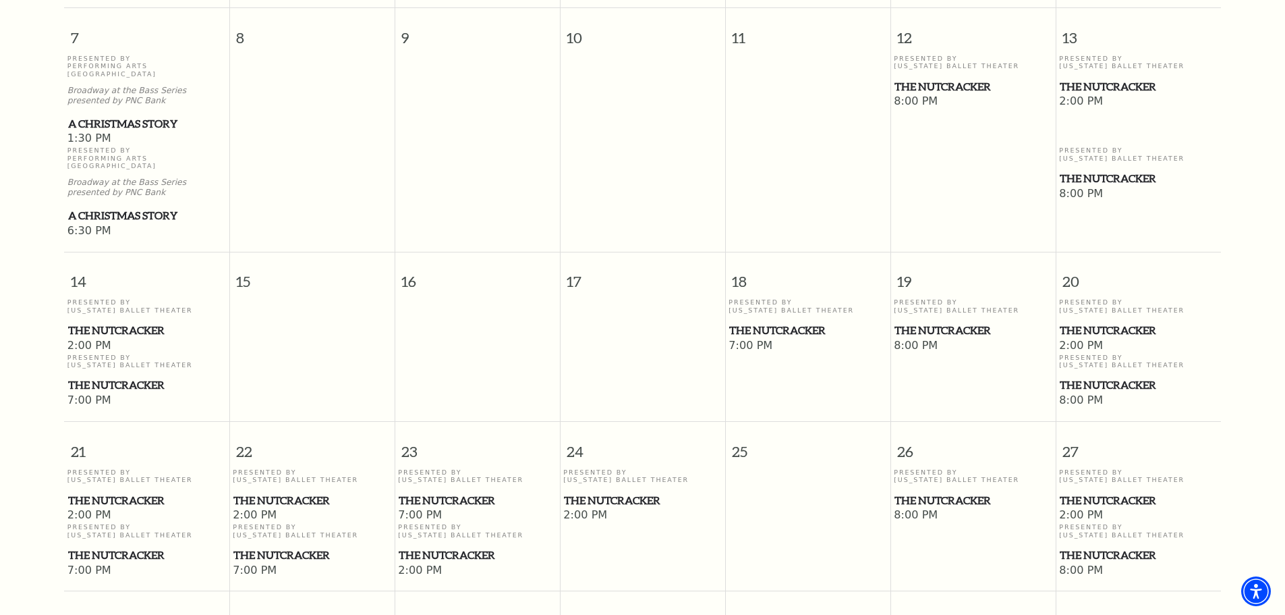
scroll to position [659, 0]
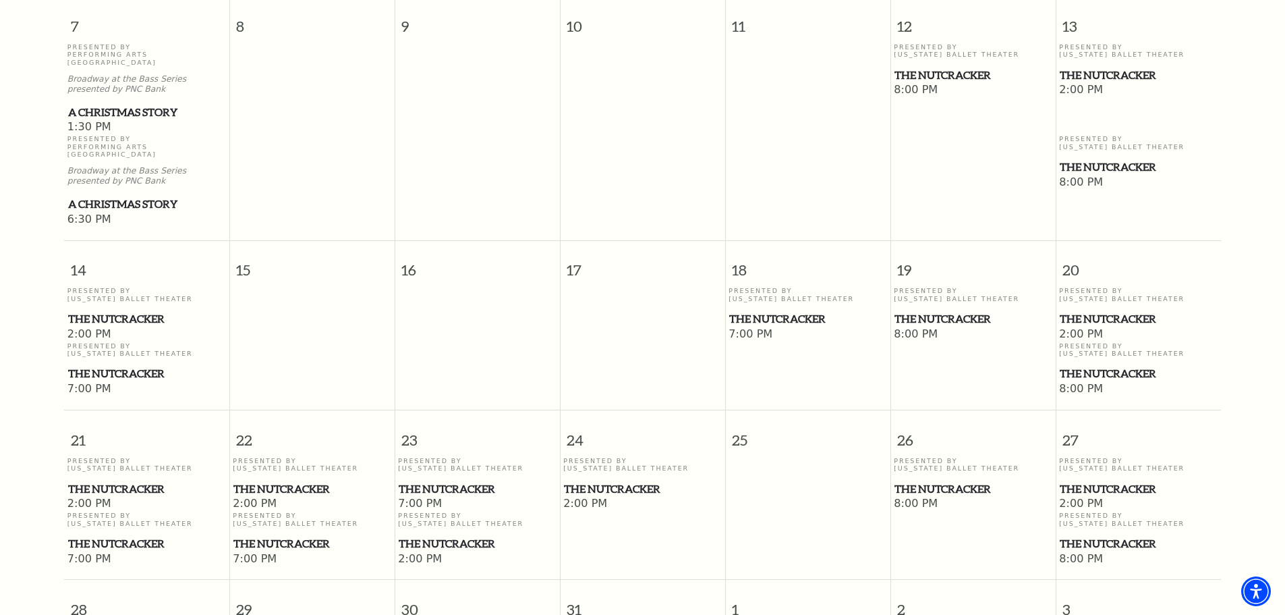
click at [802, 310] on span "The Nutcracker" at bounding box center [807, 318] width 157 height 17
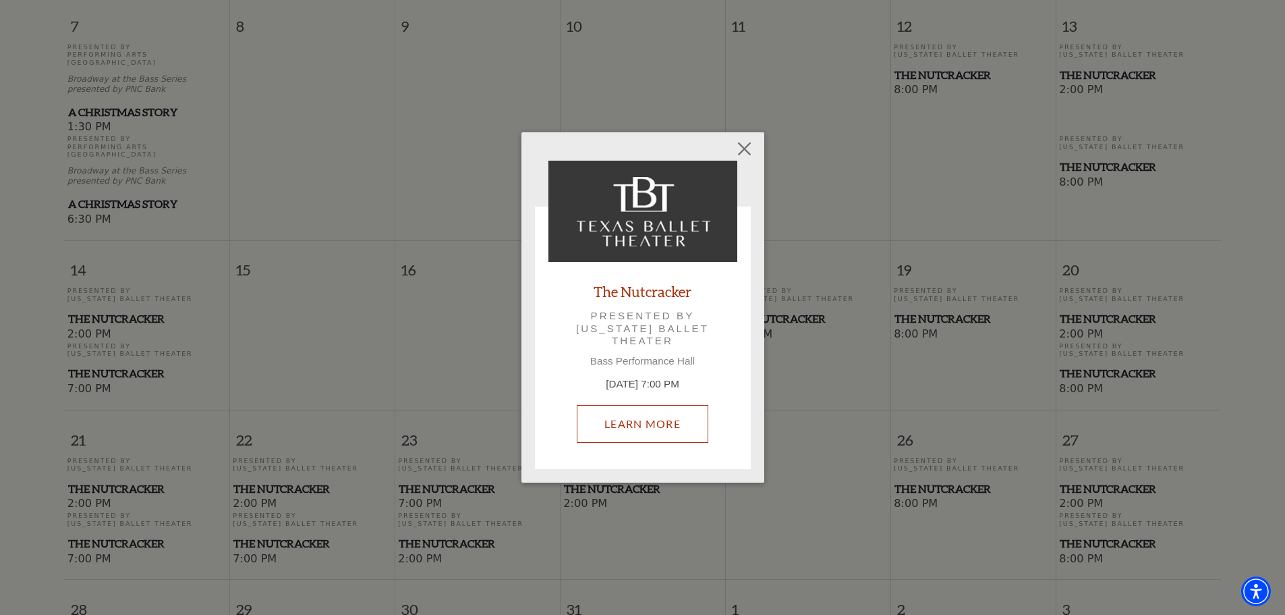
click at [665, 410] on link "Learn More" at bounding box center [643, 424] width 132 height 38
